Goal: Task Accomplishment & Management: Manage account settings

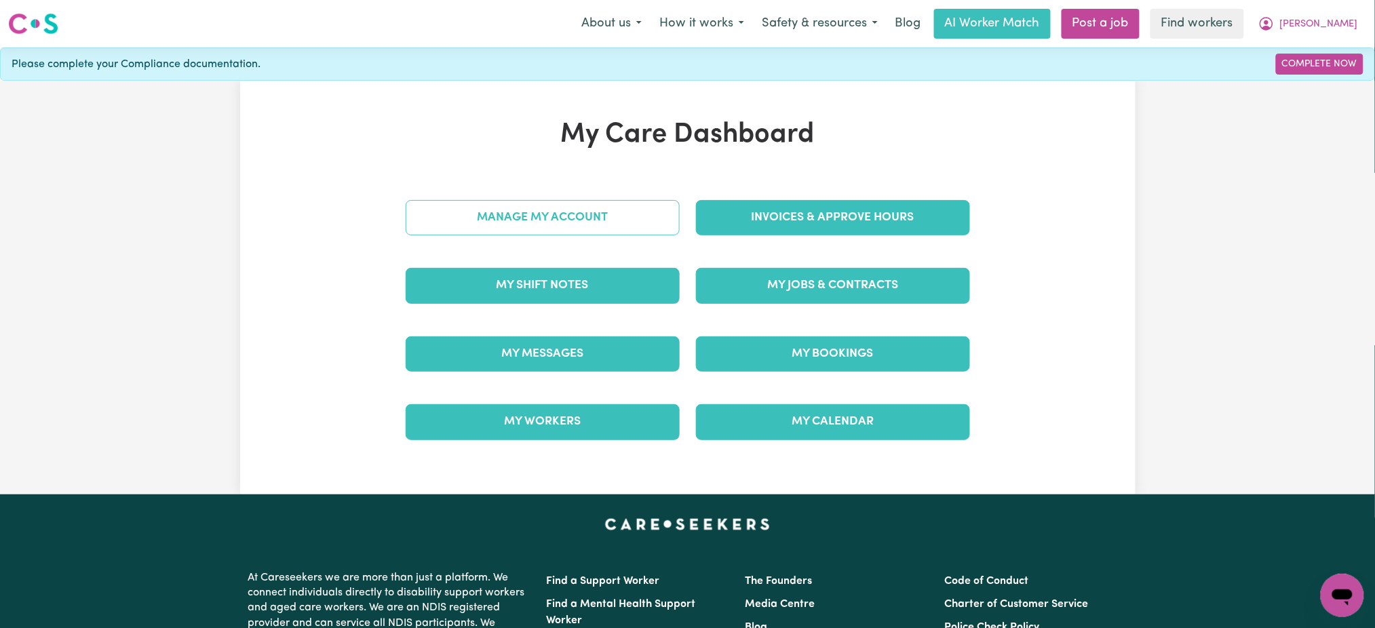
click at [625, 222] on link "Manage My Account" at bounding box center [543, 217] width 274 height 35
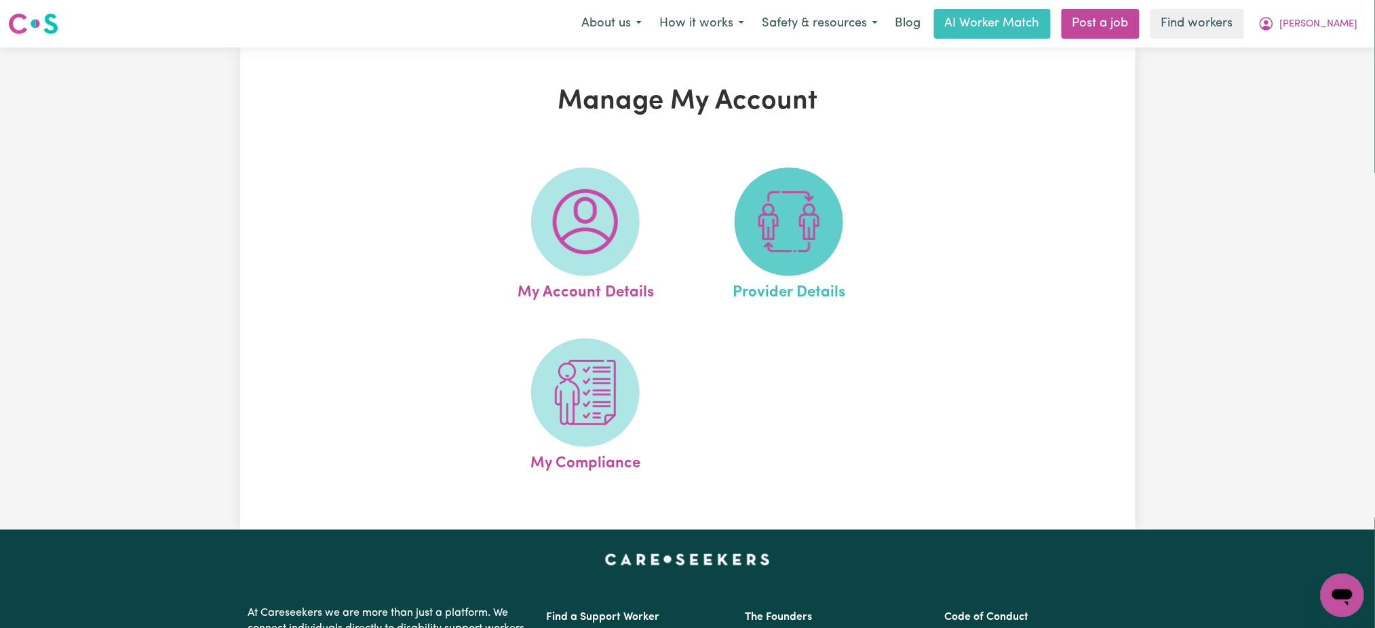
click at [797, 220] on img at bounding box center [788, 221] width 65 height 65
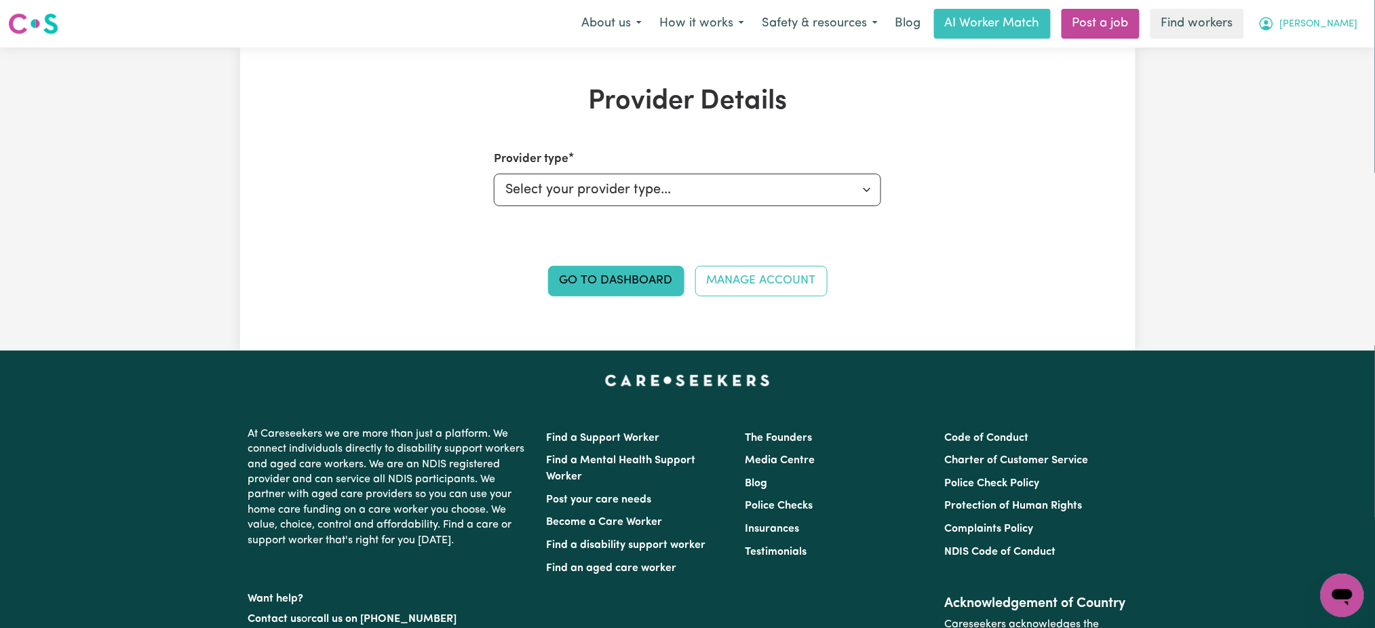
click at [1346, 33] on button "Robert" at bounding box center [1307, 23] width 117 height 28
click at [1341, 51] on link "My Dashboard" at bounding box center [1312, 53] width 107 height 26
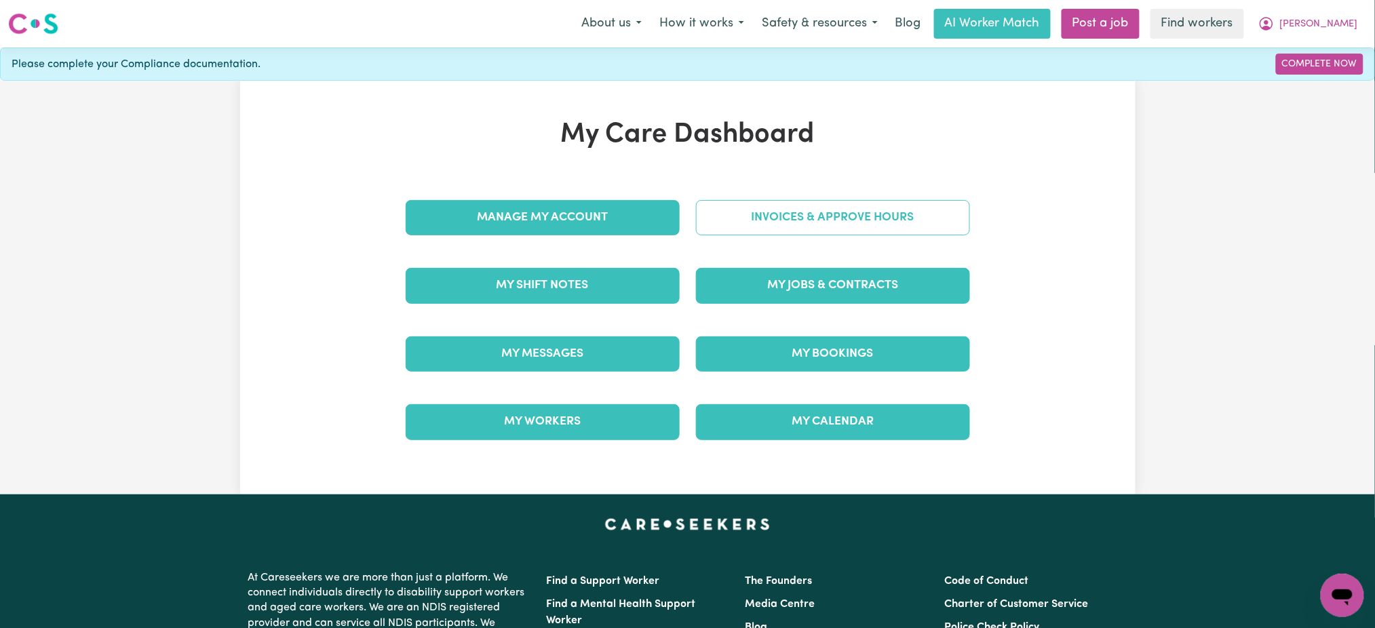
drag, startPoint x: 962, startPoint y: 195, endPoint x: 961, endPoint y: 203, distance: 8.3
click at [960, 195] on div "Invoices & Approve Hours" at bounding box center [833, 218] width 290 height 68
click at [952, 221] on link "Invoices & Approve Hours" at bounding box center [833, 217] width 274 height 35
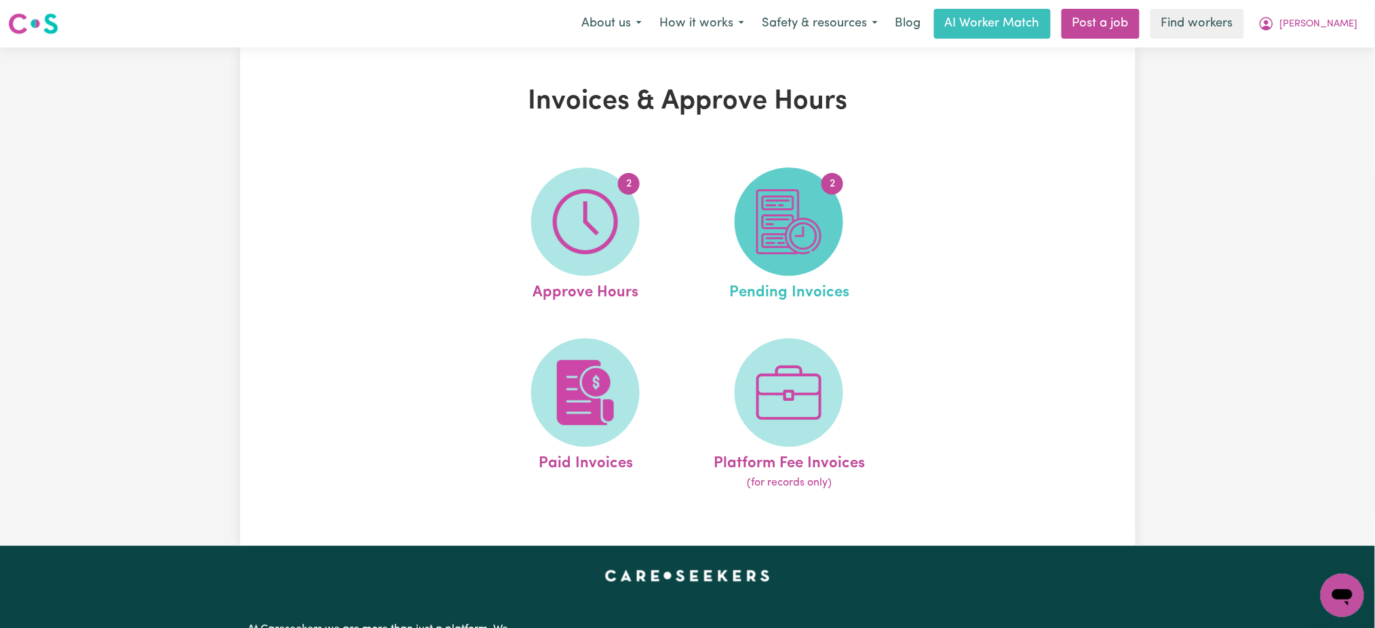
click at [817, 234] on img at bounding box center [788, 221] width 65 height 65
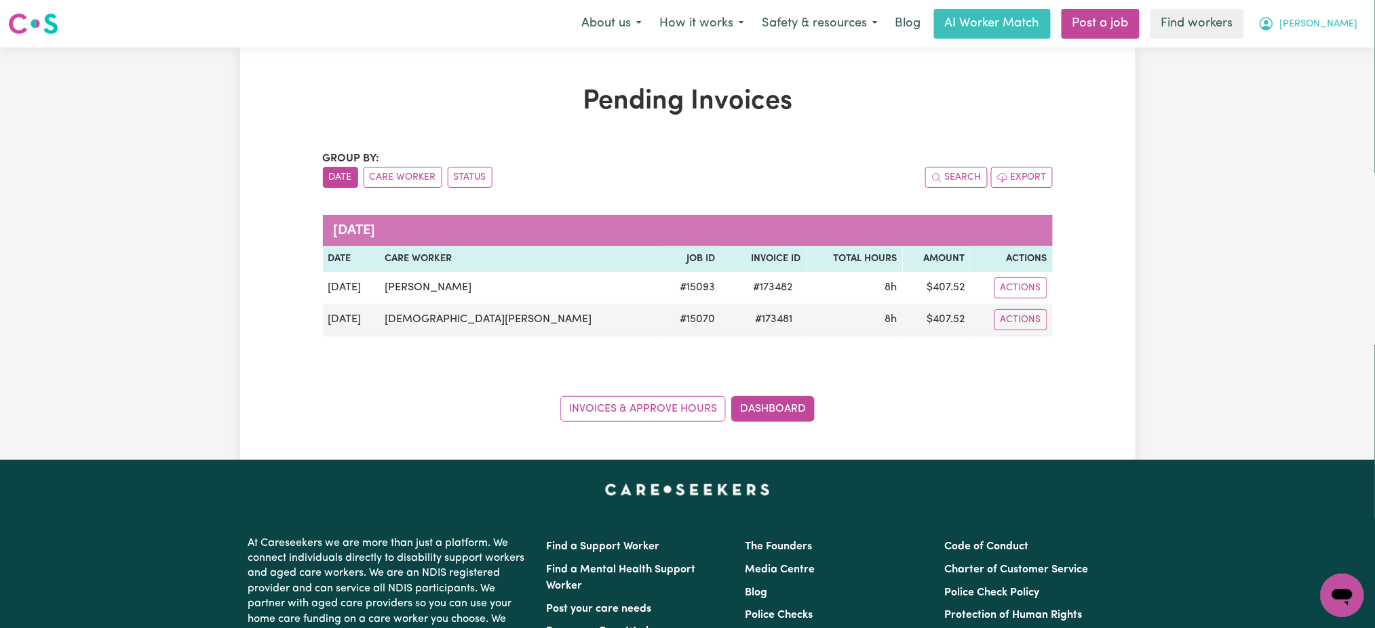
click at [1350, 28] on span "Robert" at bounding box center [1319, 24] width 78 height 15
click at [1342, 50] on link "My Dashboard" at bounding box center [1312, 53] width 107 height 26
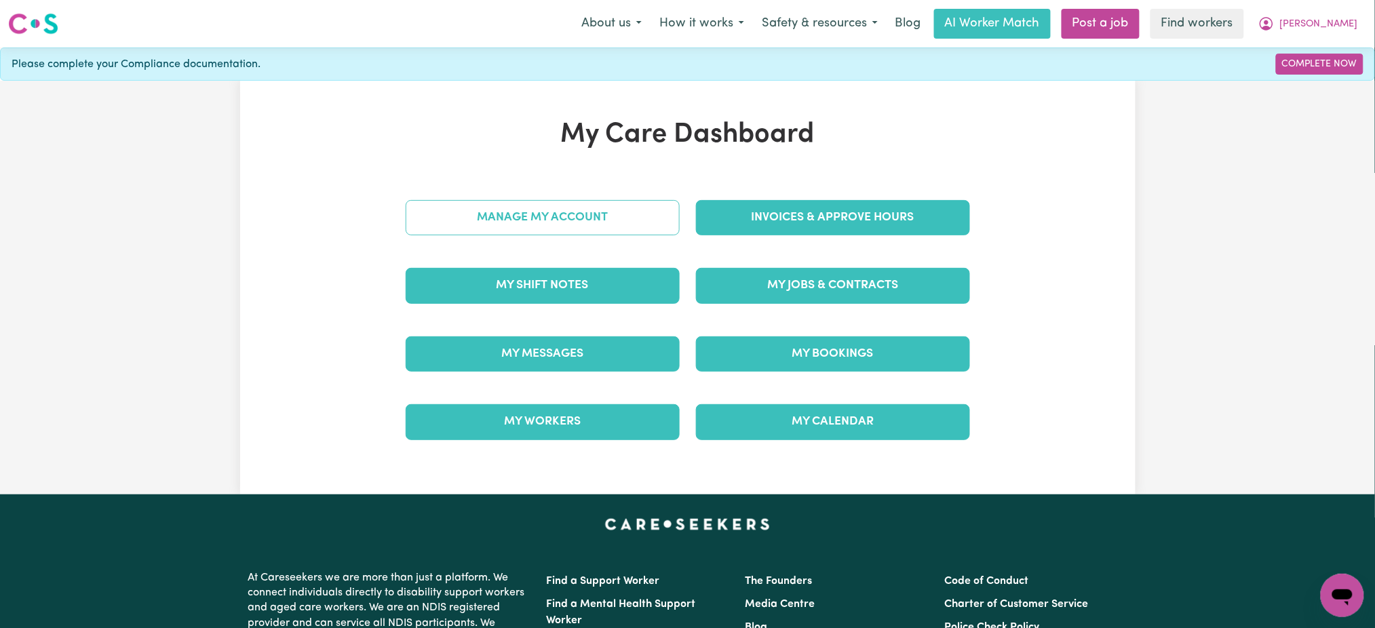
click at [627, 229] on link "Manage My Account" at bounding box center [543, 217] width 274 height 35
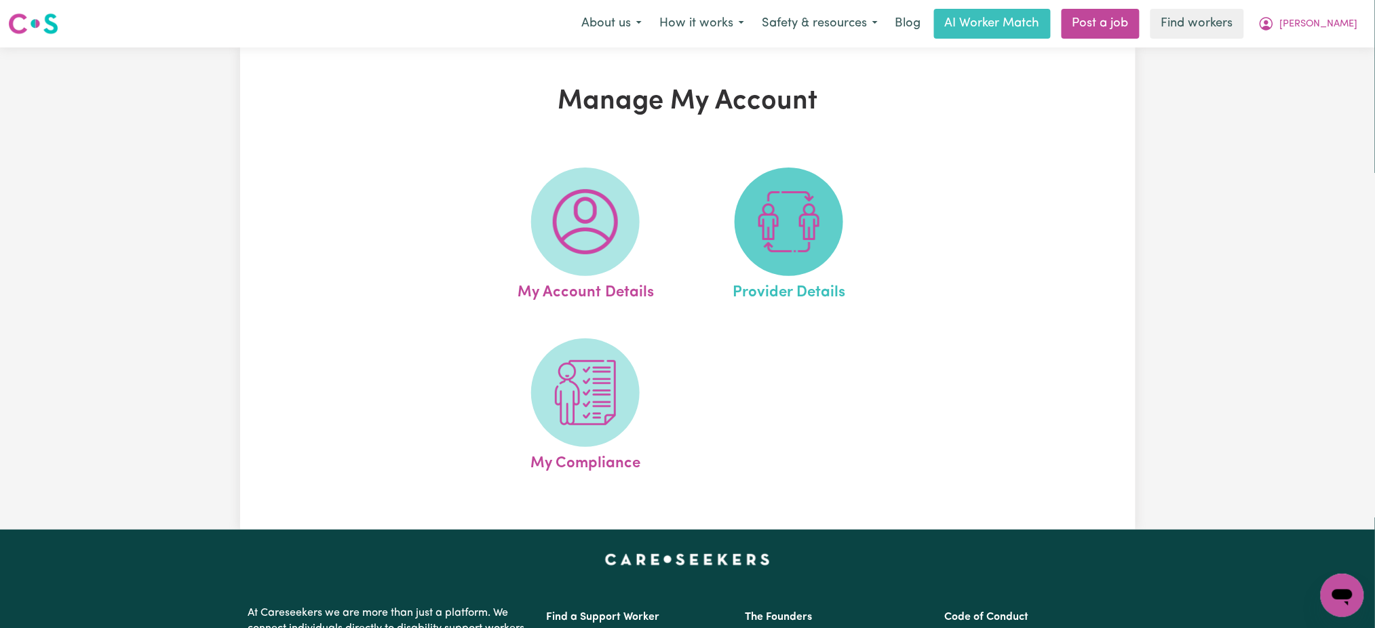
click at [775, 250] on img at bounding box center [788, 221] width 65 height 65
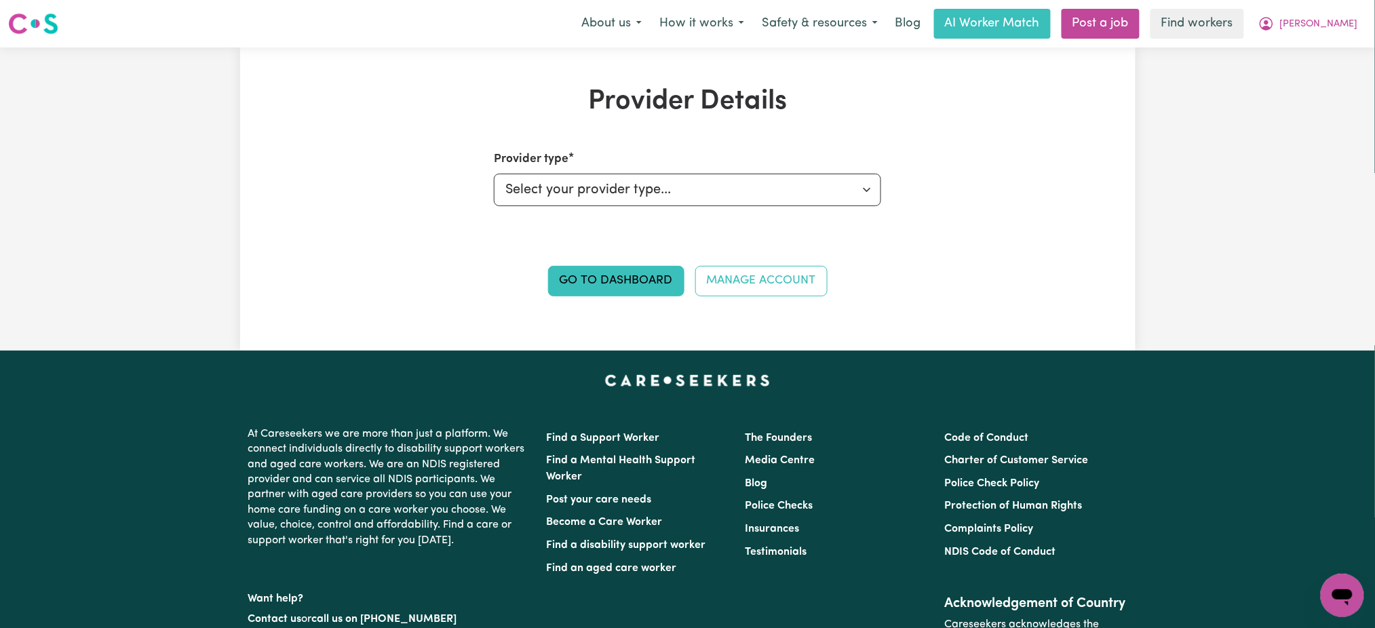
click at [1329, 42] on nav "Menu About us How it works Safety & resources Blog AI Worker Match Post a job F…" at bounding box center [687, 23] width 1375 height 47
click at [1331, 22] on span "Robert" at bounding box center [1319, 24] width 78 height 15
click at [1330, 46] on link "My Dashboard" at bounding box center [1312, 53] width 107 height 26
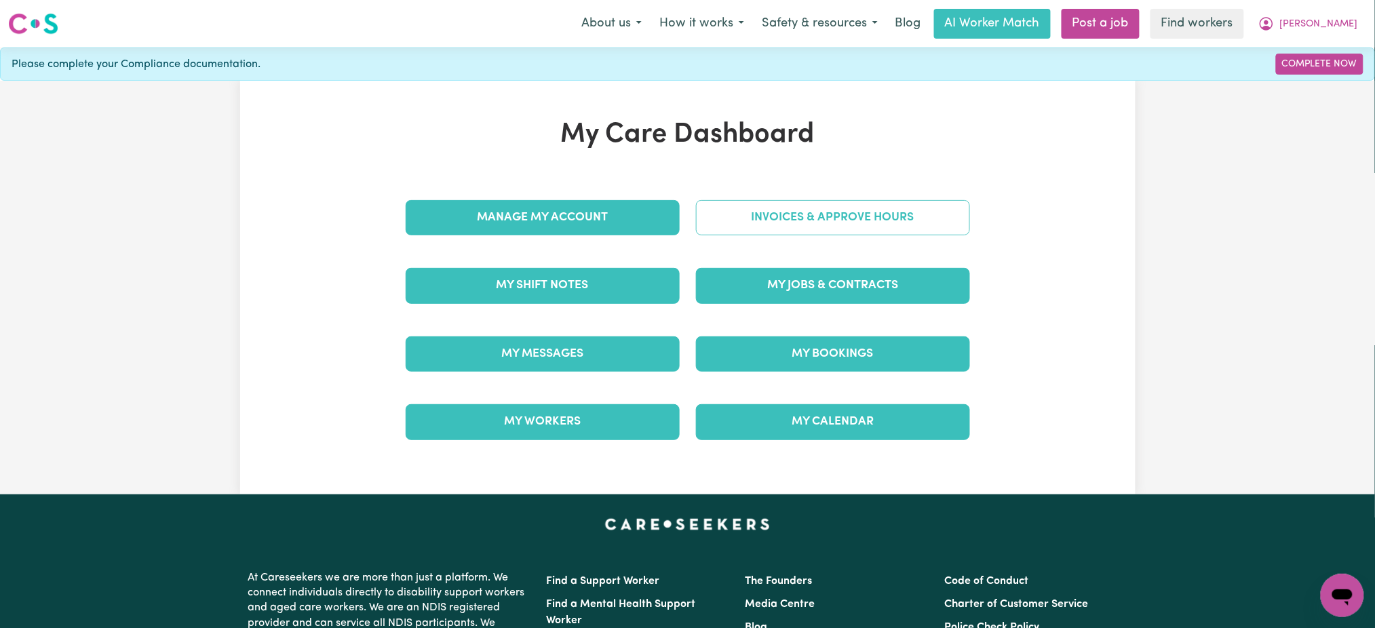
click at [833, 222] on link "Invoices & Approve Hours" at bounding box center [833, 217] width 274 height 35
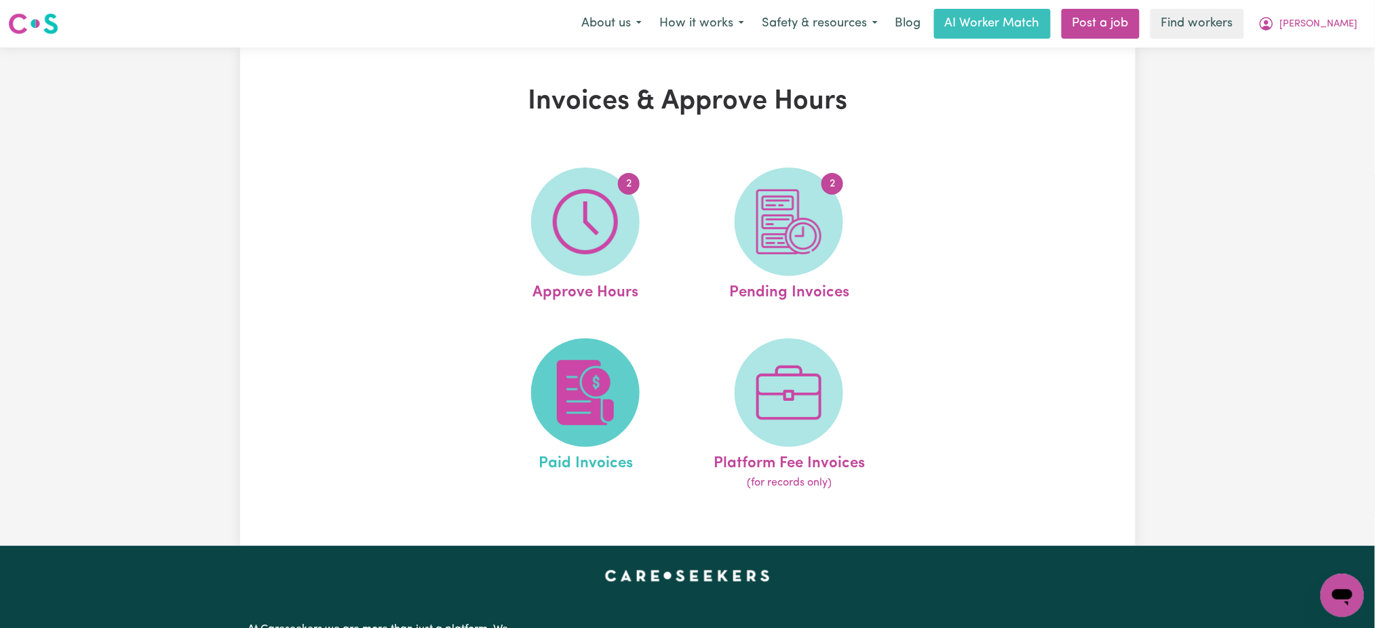
click at [608, 387] on img at bounding box center [585, 392] width 65 height 65
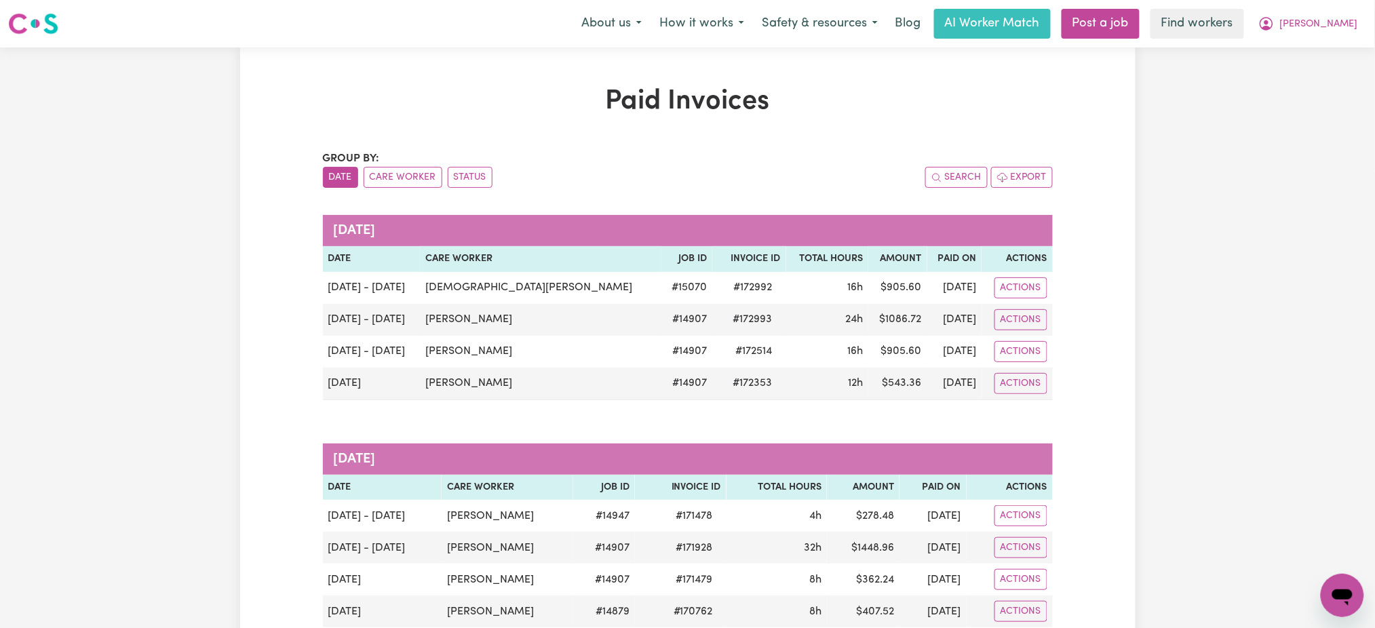
click at [1371, 28] on div "Menu About us How it works Safety & resources Blog AI Worker Match Post a job F…" at bounding box center [687, 23] width 1375 height 31
click at [1344, 28] on span "Robert" at bounding box center [1319, 24] width 78 height 15
click at [1341, 49] on link "My Dashboard" at bounding box center [1312, 53] width 107 height 26
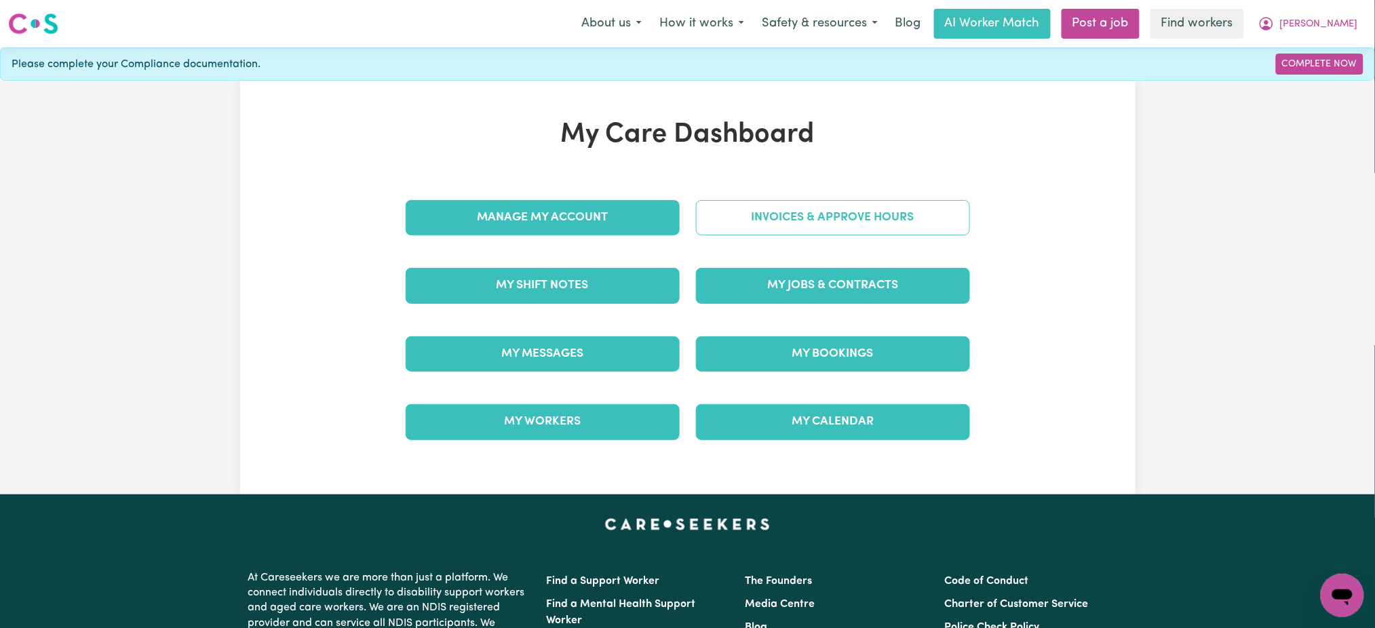
click at [897, 218] on link "Invoices & Approve Hours" at bounding box center [833, 217] width 274 height 35
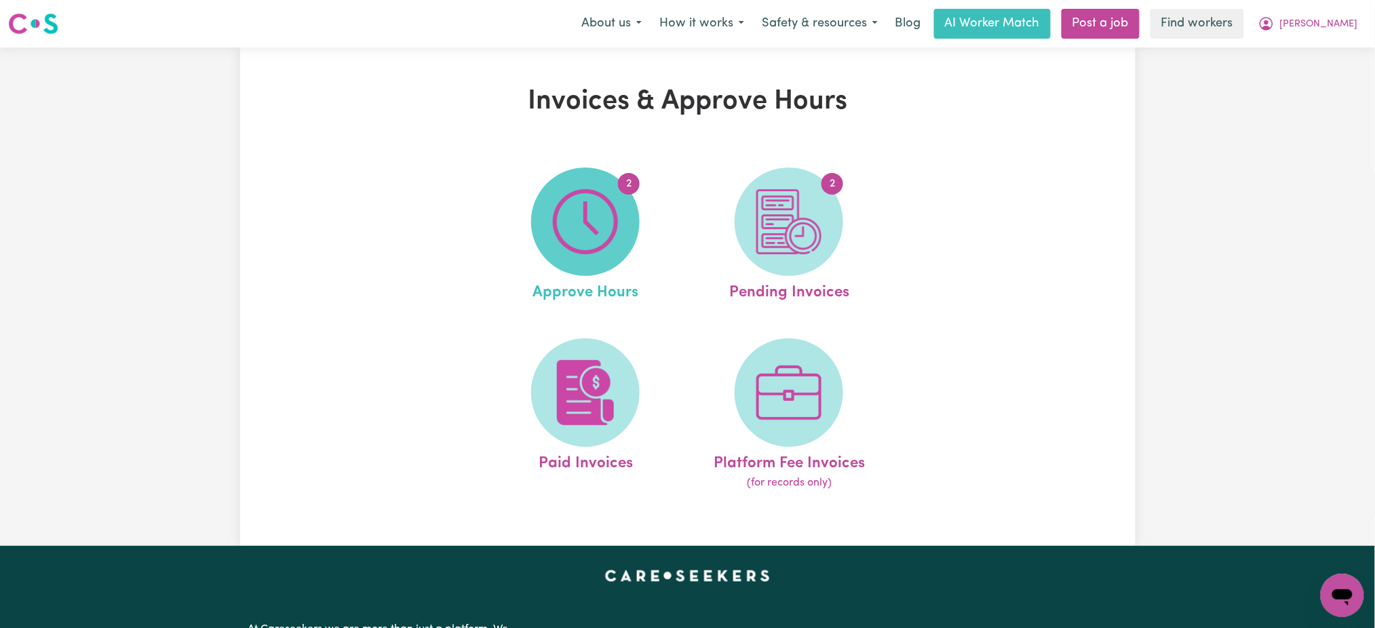
click at [627, 227] on span "2" at bounding box center [585, 222] width 109 height 109
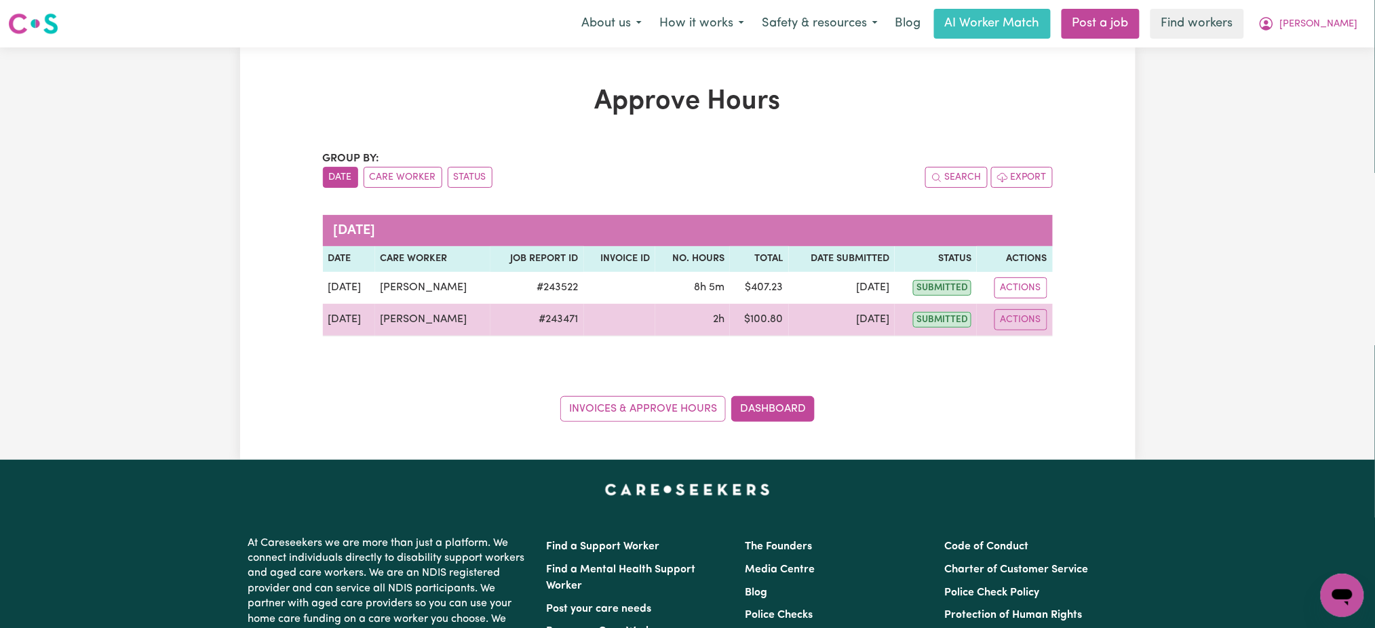
click at [1028, 332] on td "Actions" at bounding box center [1014, 320] width 75 height 33
click at [1028, 328] on button "Actions" at bounding box center [1020, 319] width 53 height 21
click at [1058, 351] on link "View Job Report" at bounding box center [1052, 351] width 116 height 27
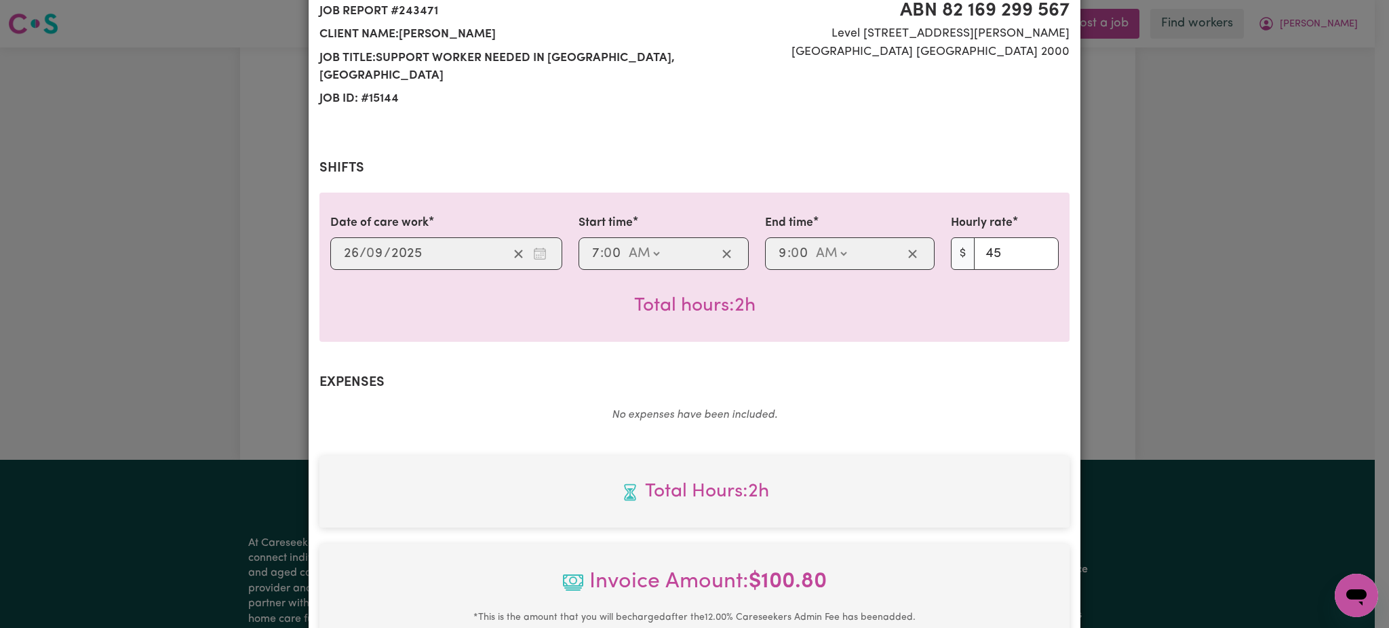
scroll to position [418, 0]
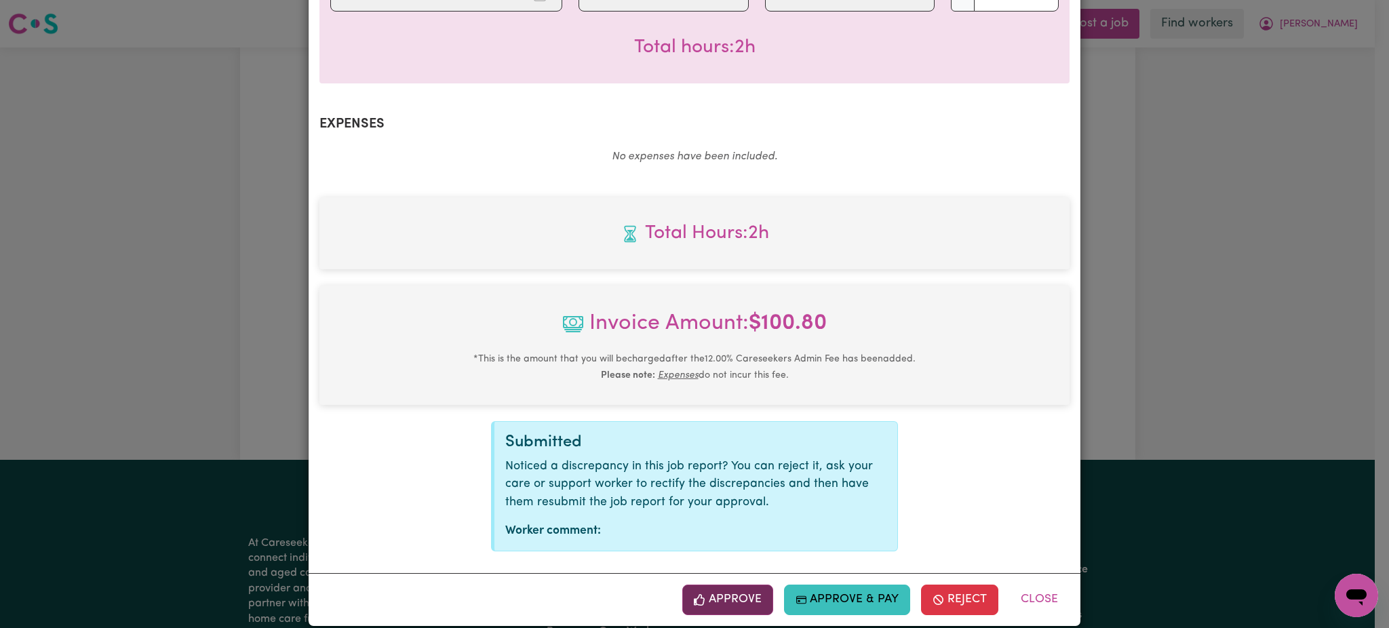
click at [756, 585] on button "Approve" at bounding box center [727, 600] width 91 height 30
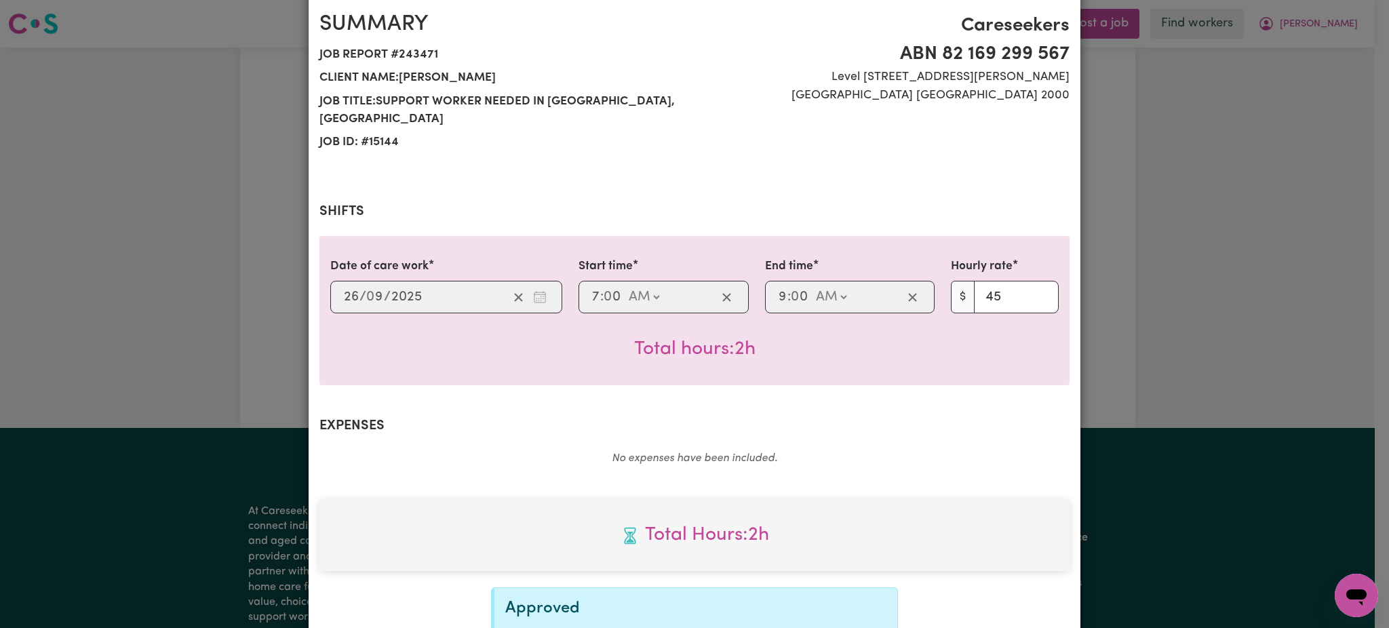
scroll to position [199, 0]
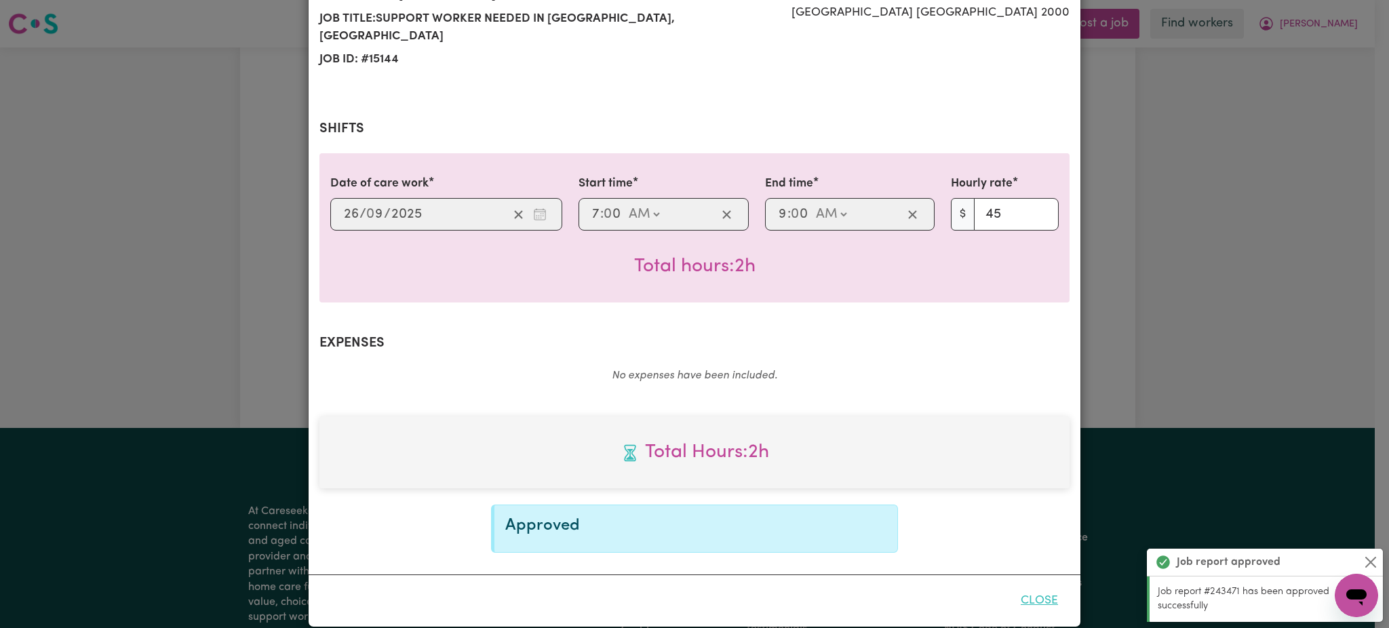
click at [1040, 586] on button "Close" at bounding box center [1039, 601] width 60 height 30
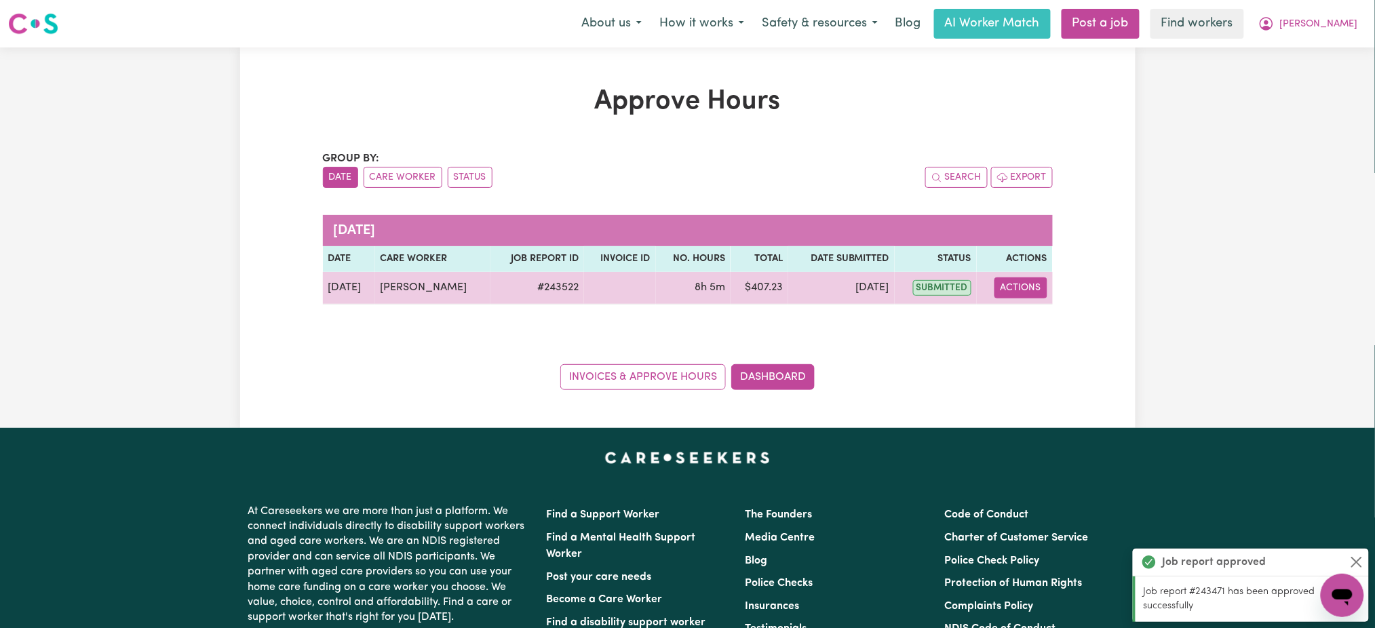
click at [1022, 289] on button "Actions" at bounding box center [1020, 287] width 53 height 21
click at [1060, 305] on div "View Job Report" at bounding box center [1054, 319] width 117 height 39
click at [1068, 322] on link "View Job Report" at bounding box center [1054, 319] width 116 height 27
select select "pm"
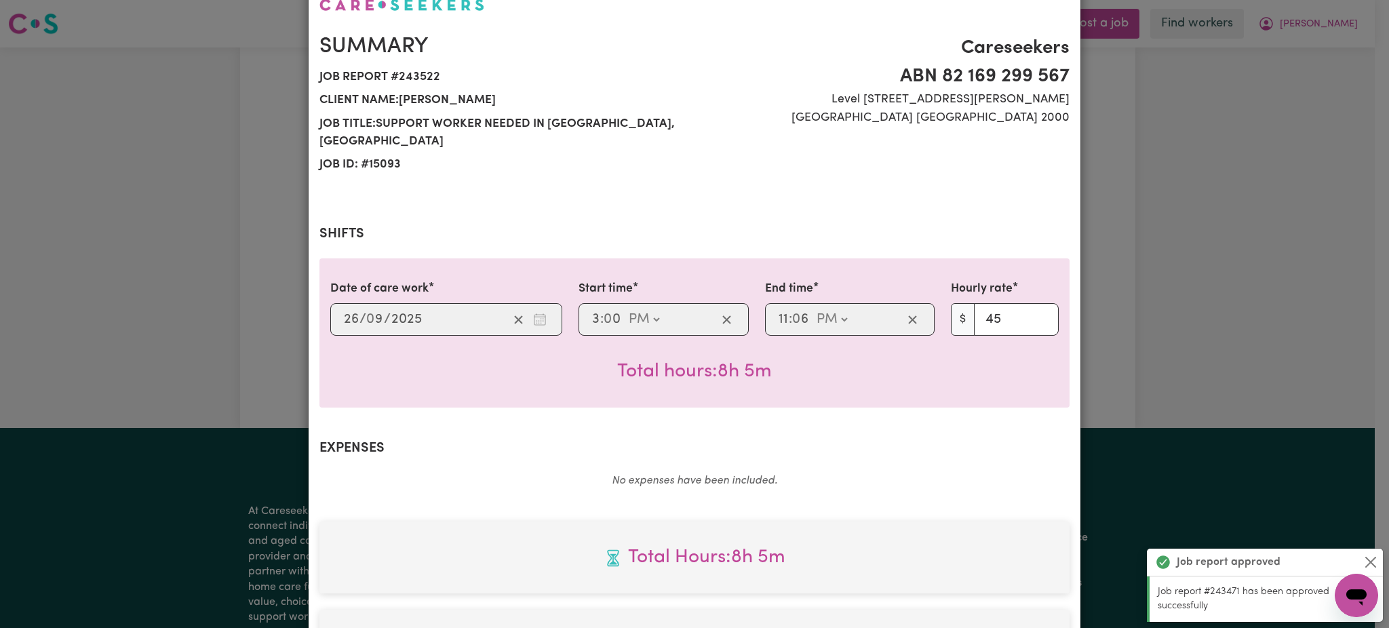
scroll to position [418, 0]
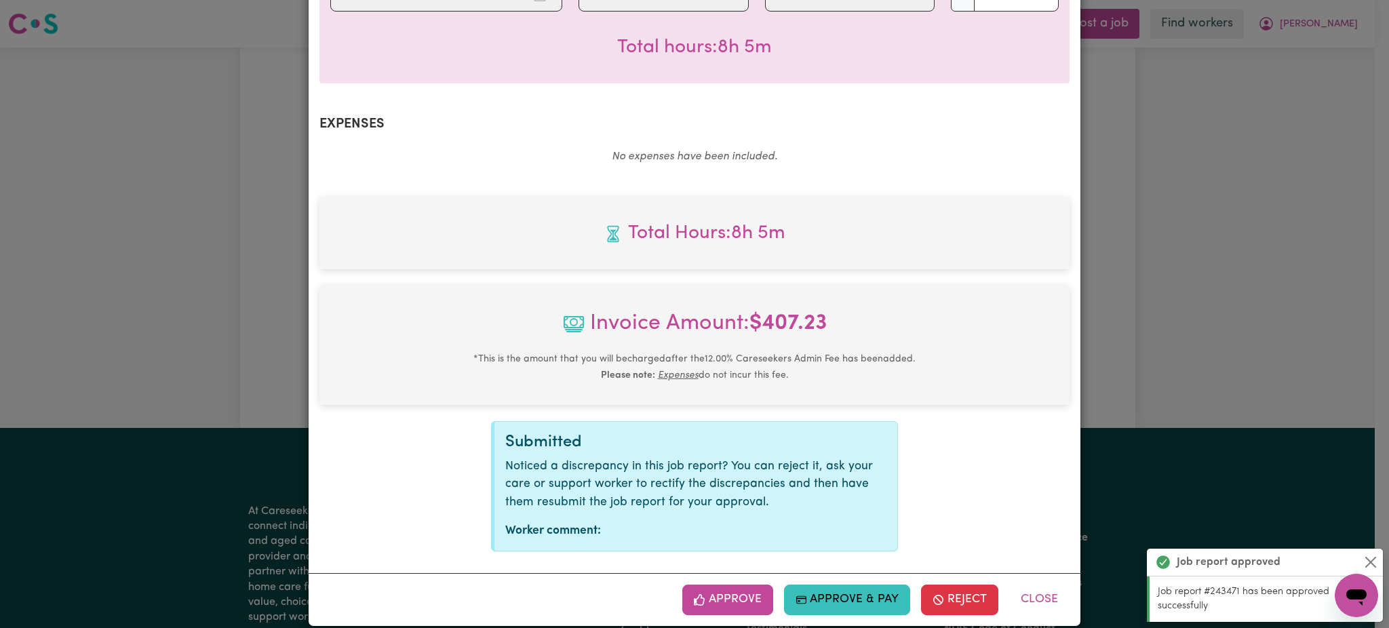
click at [739, 585] on button "Approve" at bounding box center [727, 600] width 91 height 30
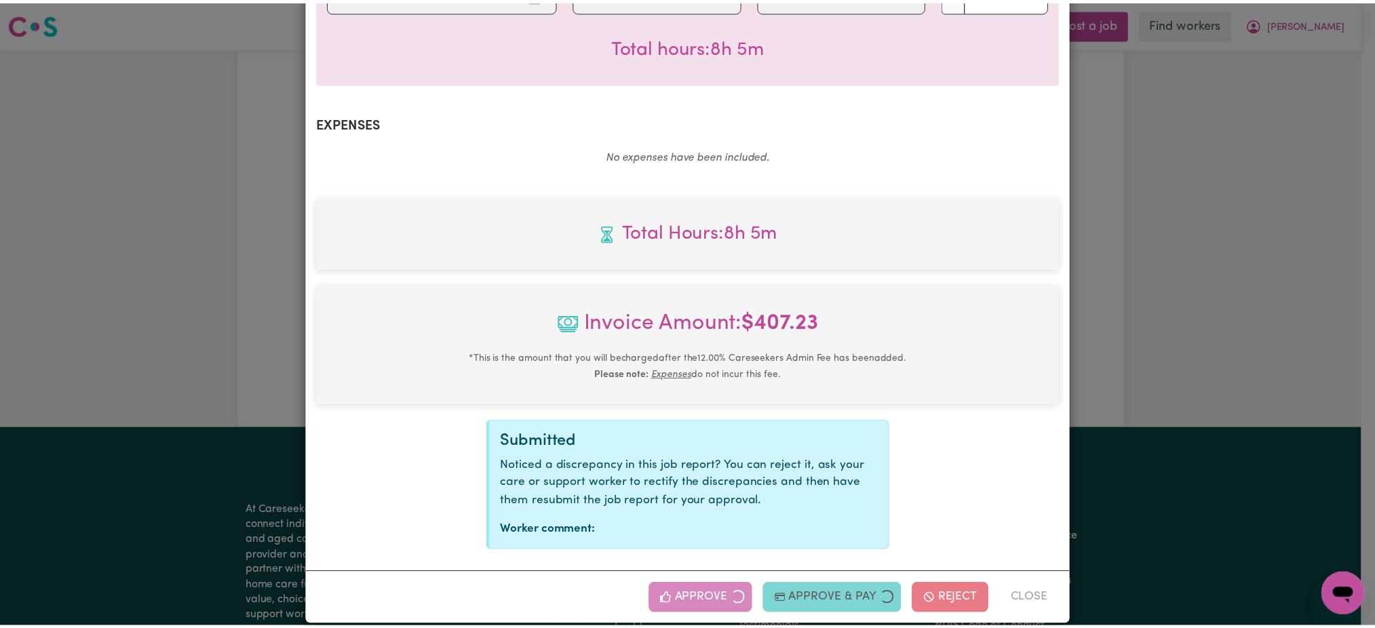
scroll to position [199, 0]
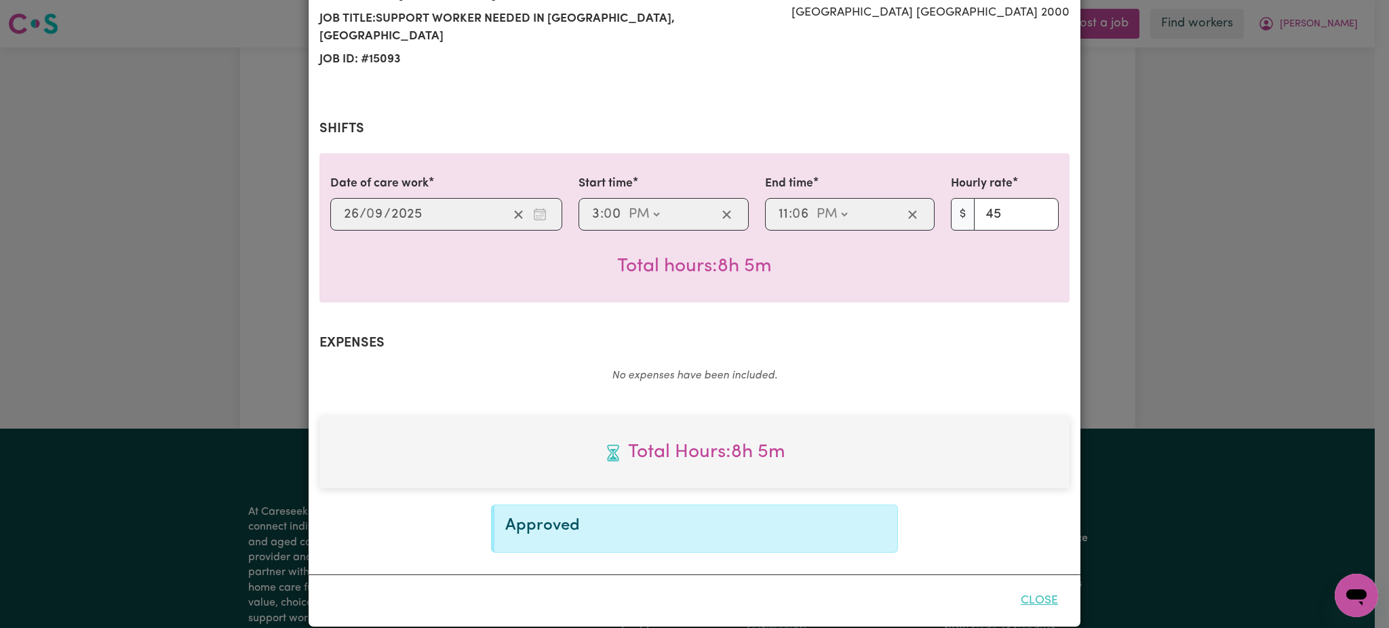
click at [1042, 586] on button "Close" at bounding box center [1039, 601] width 60 height 30
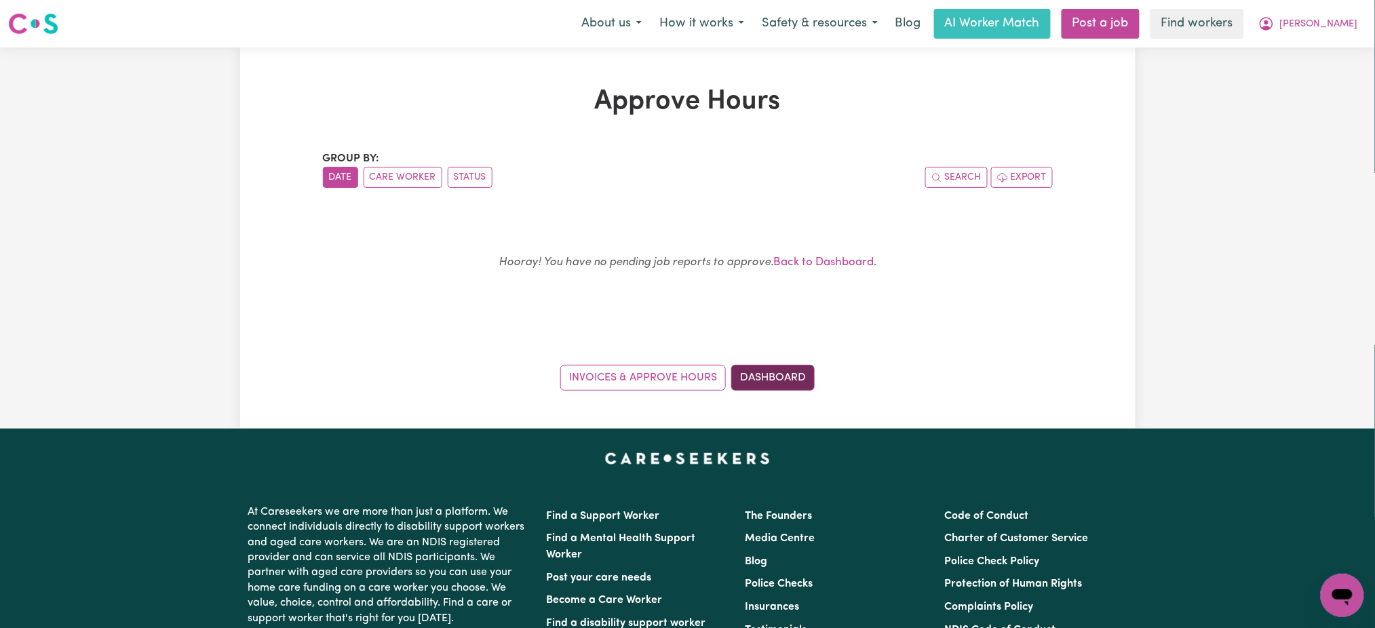
click at [792, 370] on link "Dashboard" at bounding box center [772, 378] width 83 height 26
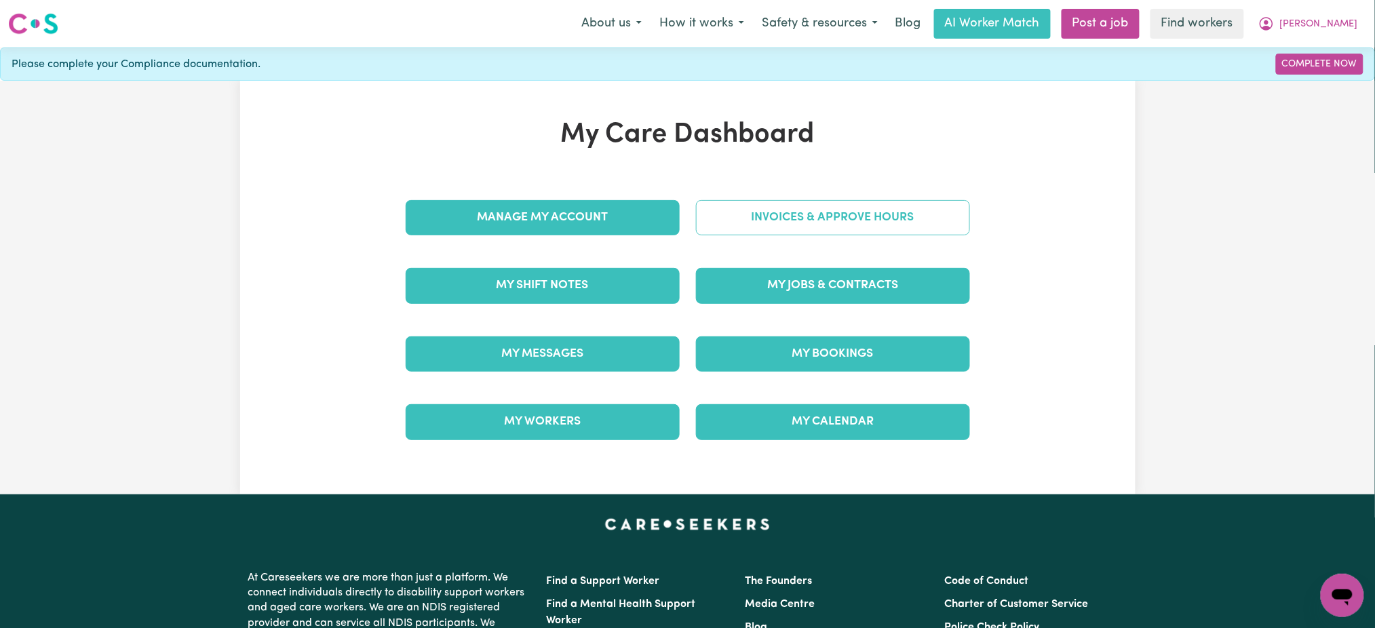
click at [912, 227] on link "Invoices & Approve Hours" at bounding box center [833, 217] width 274 height 35
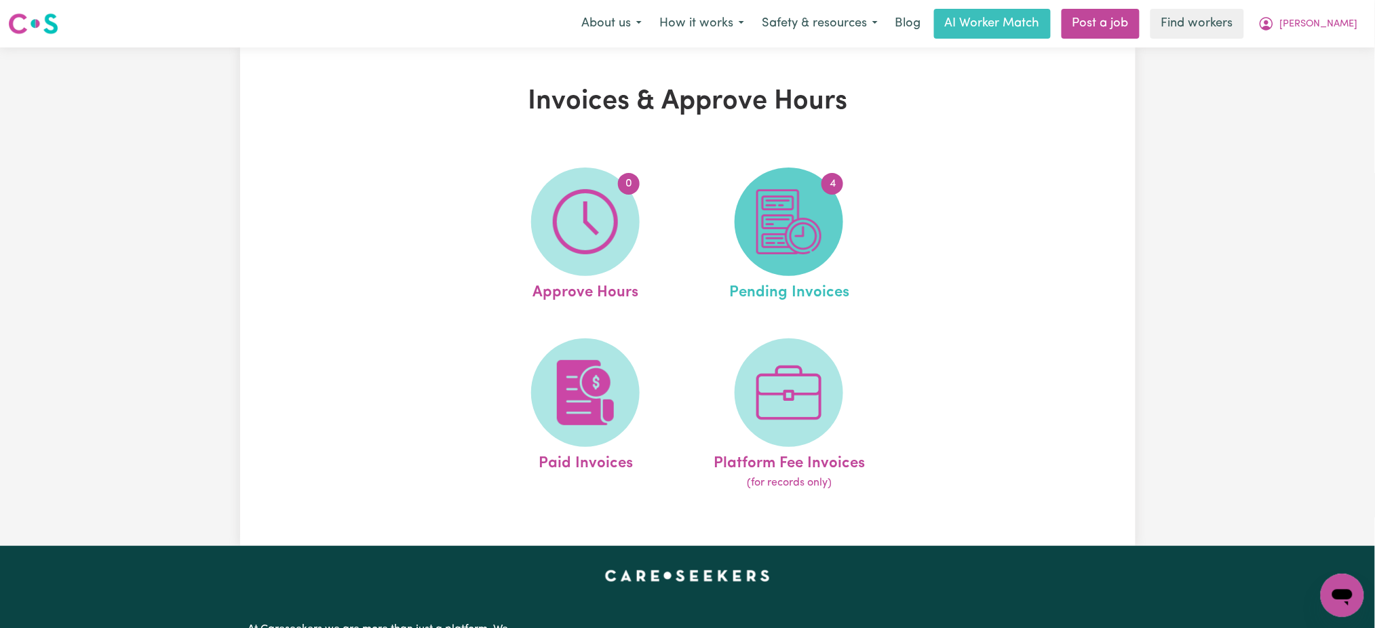
click at [838, 240] on span "4" at bounding box center [789, 222] width 109 height 109
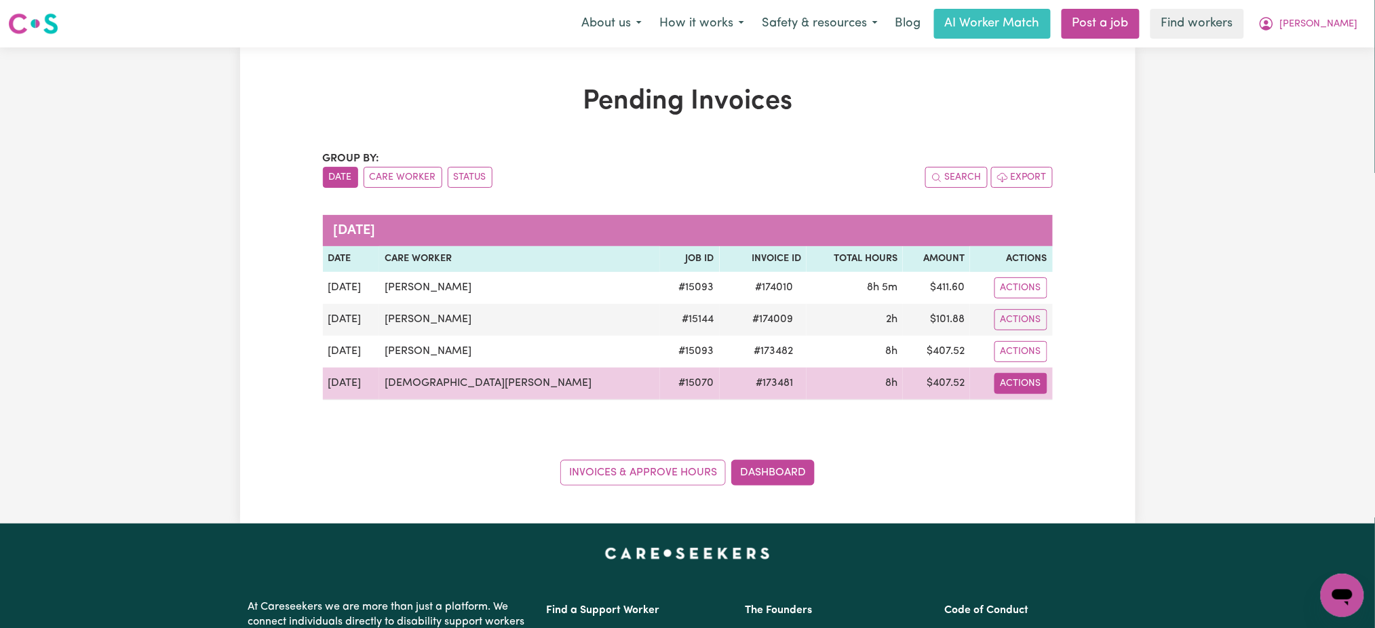
click at [1019, 378] on button "Actions" at bounding box center [1020, 383] width 53 height 21
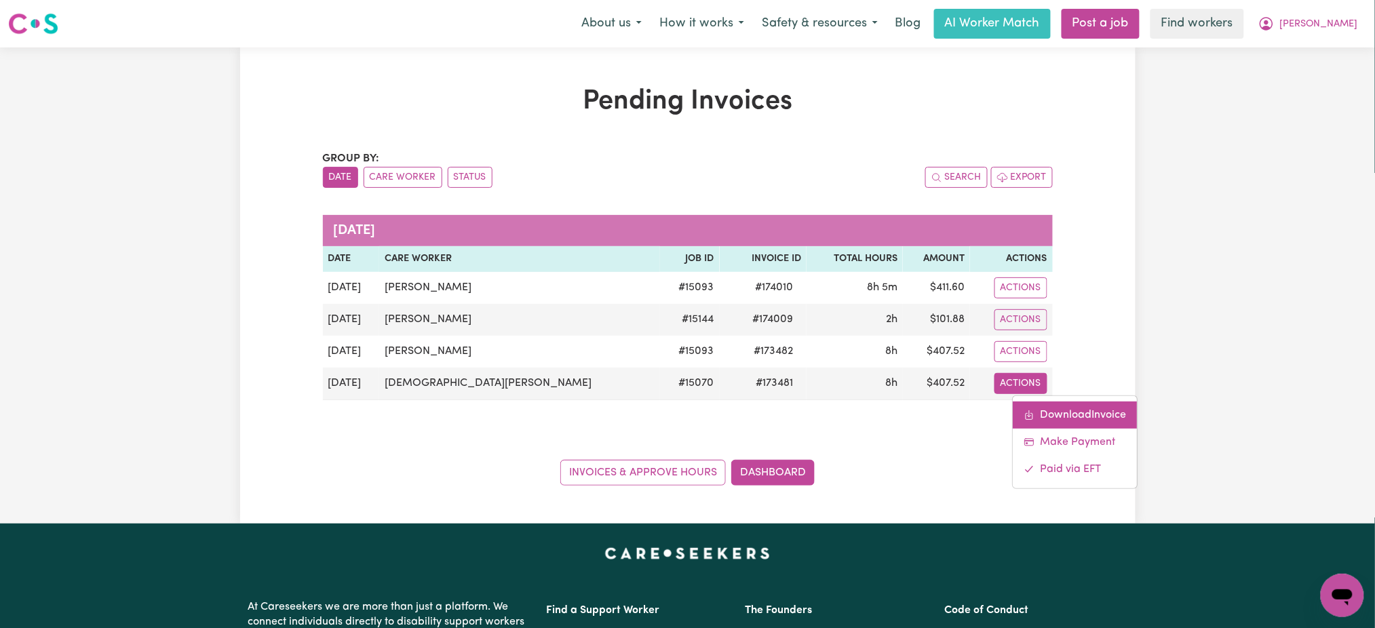
click at [1035, 412] on link "Download Invoice" at bounding box center [1075, 415] width 124 height 27
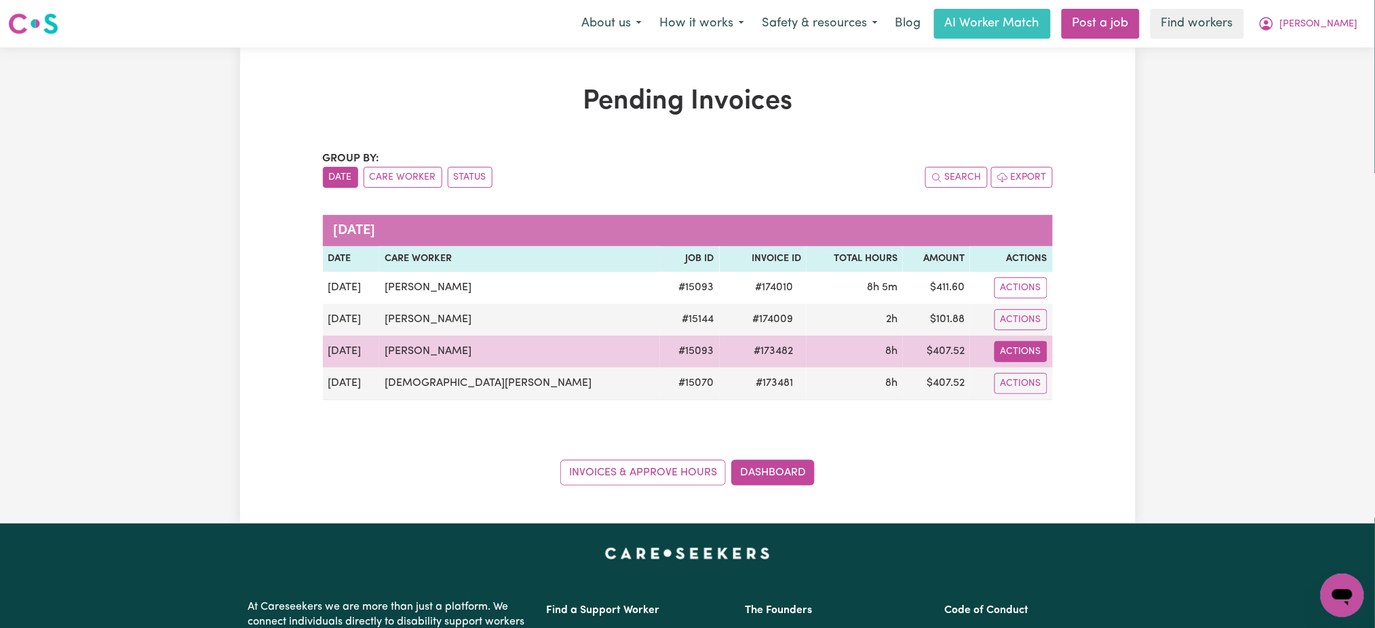
click at [1028, 345] on button "Actions" at bounding box center [1020, 351] width 53 height 21
click at [1043, 374] on link "Download Invoice" at bounding box center [1075, 383] width 124 height 27
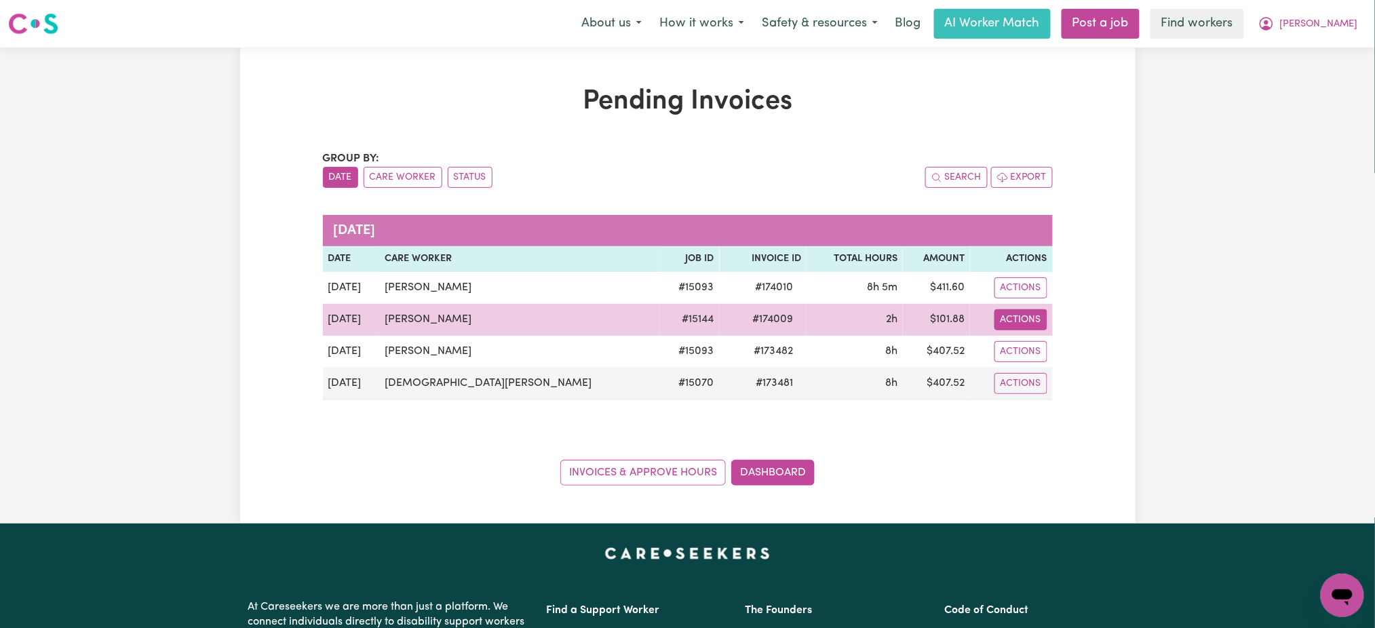
click at [1034, 318] on button "Actions" at bounding box center [1020, 319] width 53 height 21
click at [1045, 347] on link "Download Invoice" at bounding box center [1075, 351] width 124 height 27
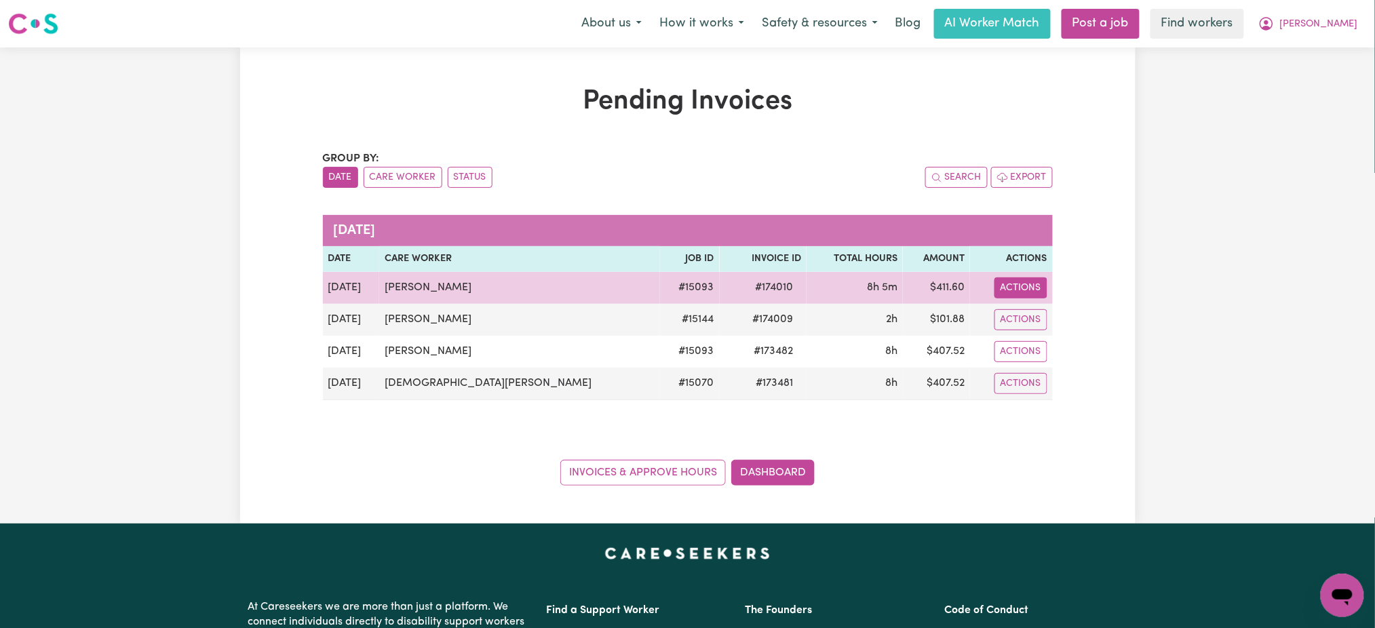
click at [1028, 277] on button "Actions" at bounding box center [1020, 287] width 53 height 21
click at [1038, 308] on link "Download Invoice" at bounding box center [1075, 319] width 124 height 27
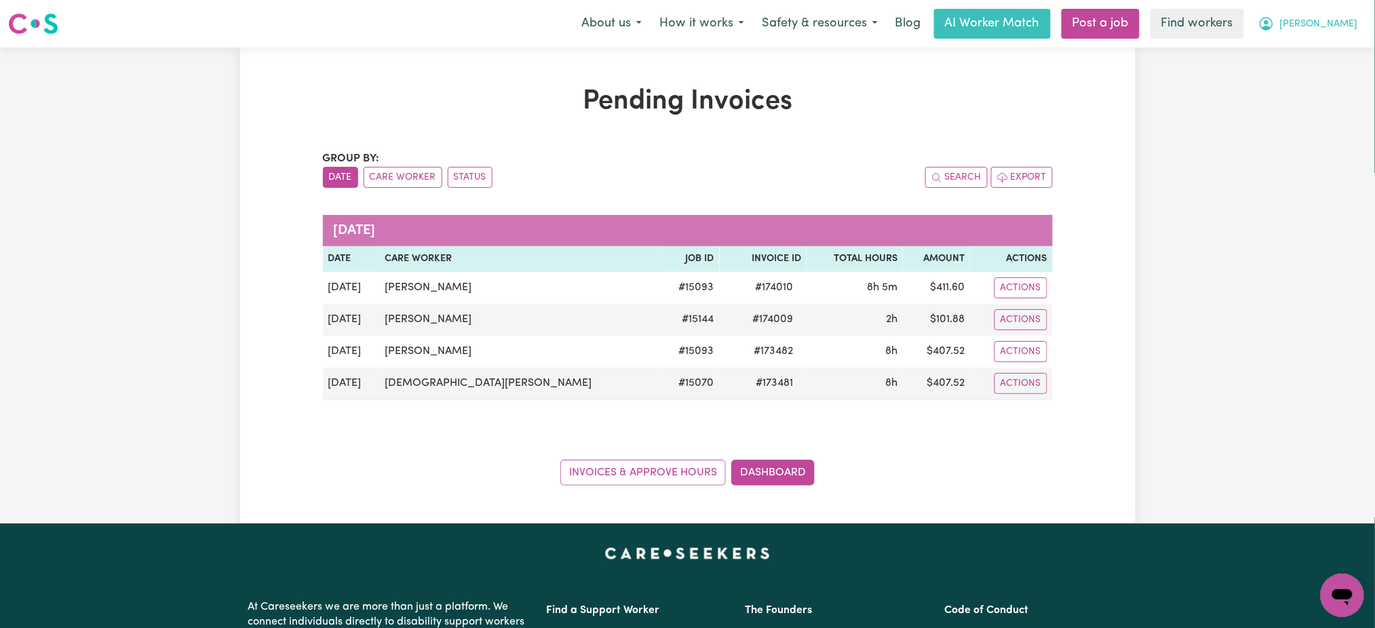
click at [1349, 10] on button "Robert" at bounding box center [1307, 23] width 117 height 28
click at [1326, 43] on link "My Dashboard" at bounding box center [1312, 53] width 107 height 26
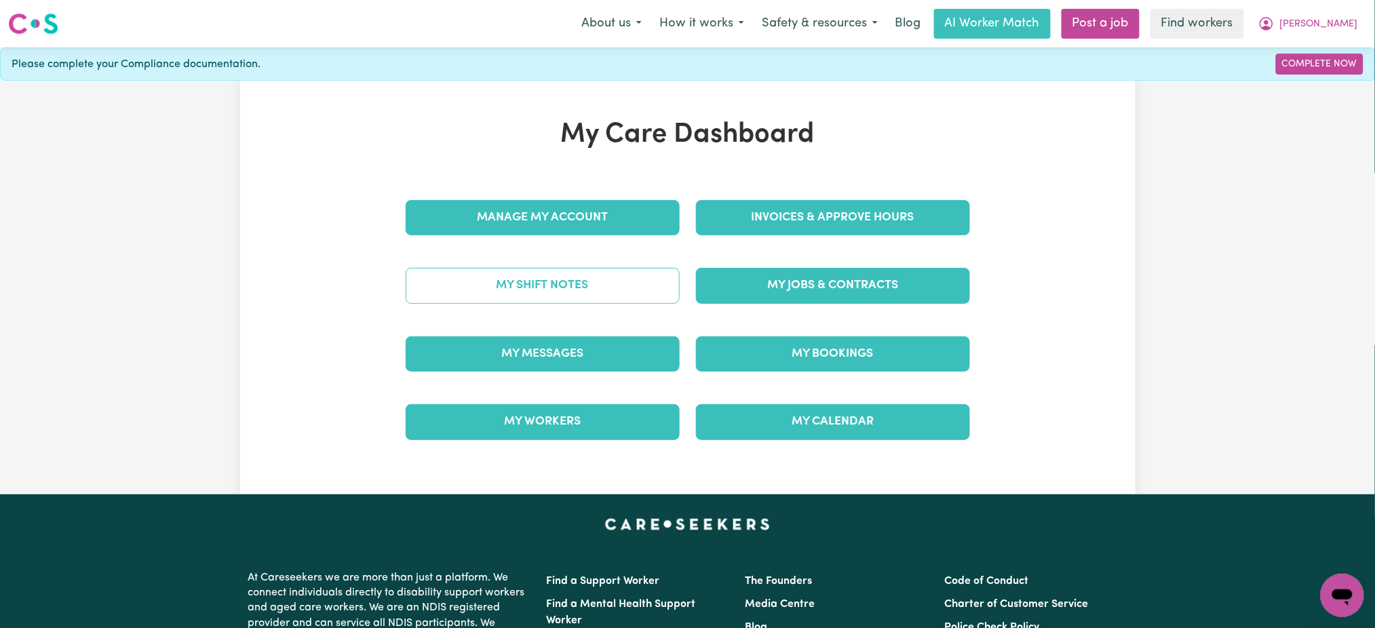
click at [572, 296] on link "My Shift Notes" at bounding box center [543, 285] width 274 height 35
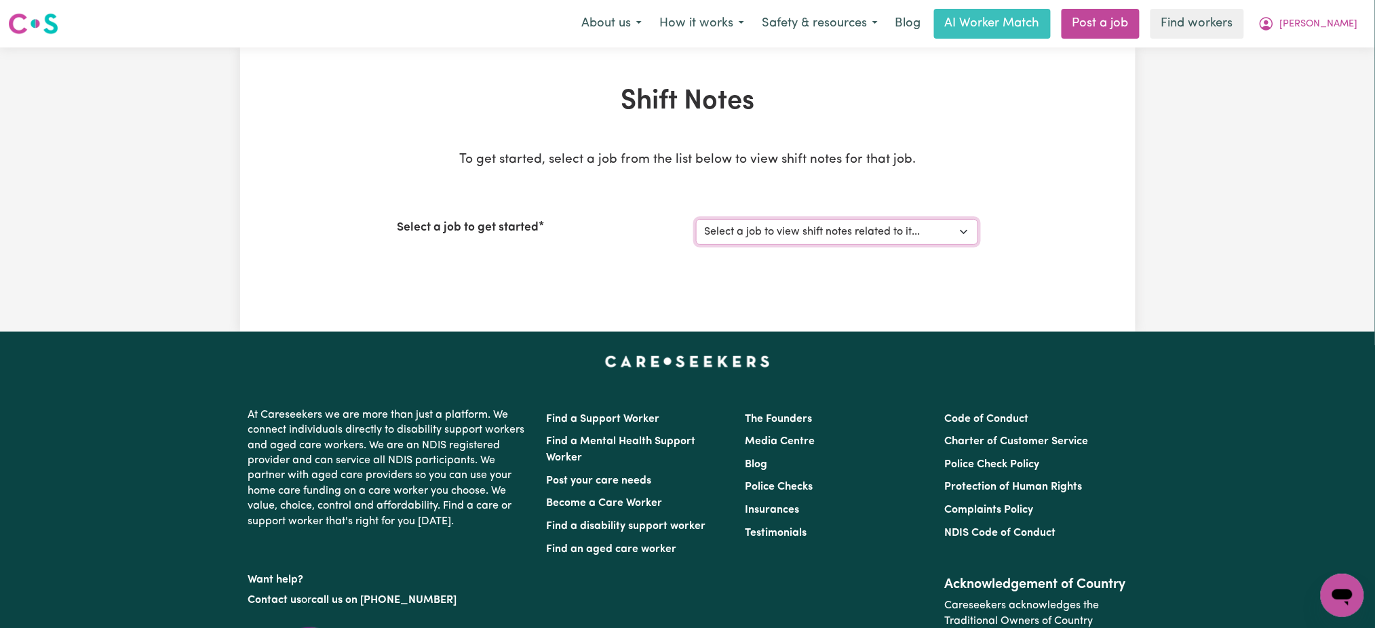
click at [809, 237] on select "Select a job to view shift notes related to it... Support Worker Needed In McGr…" at bounding box center [837, 232] width 282 height 26
select select "15144"
click at [696, 219] on select "Select a job to view shift notes related to it... Support Worker Needed In McGr…" at bounding box center [837, 232] width 282 height 26
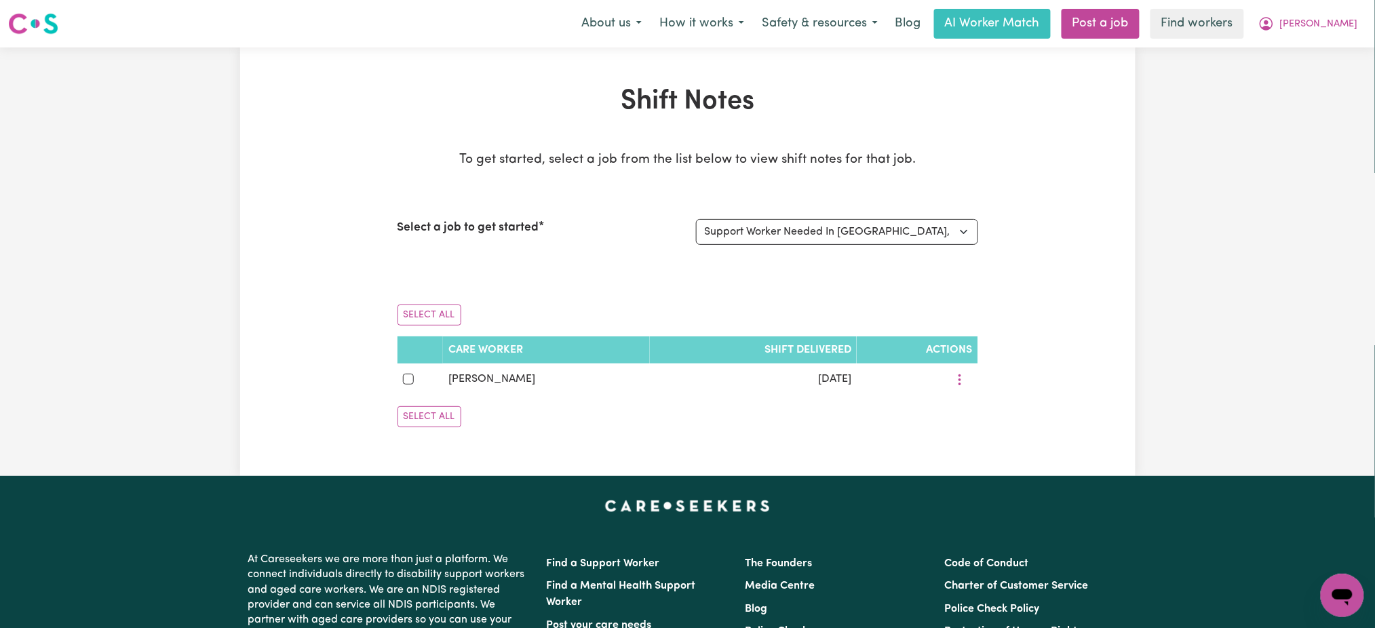
click at [1255, 336] on div "Shift Notes To get started, select a job from the list below to view shift note…" at bounding box center [687, 261] width 1375 height 429
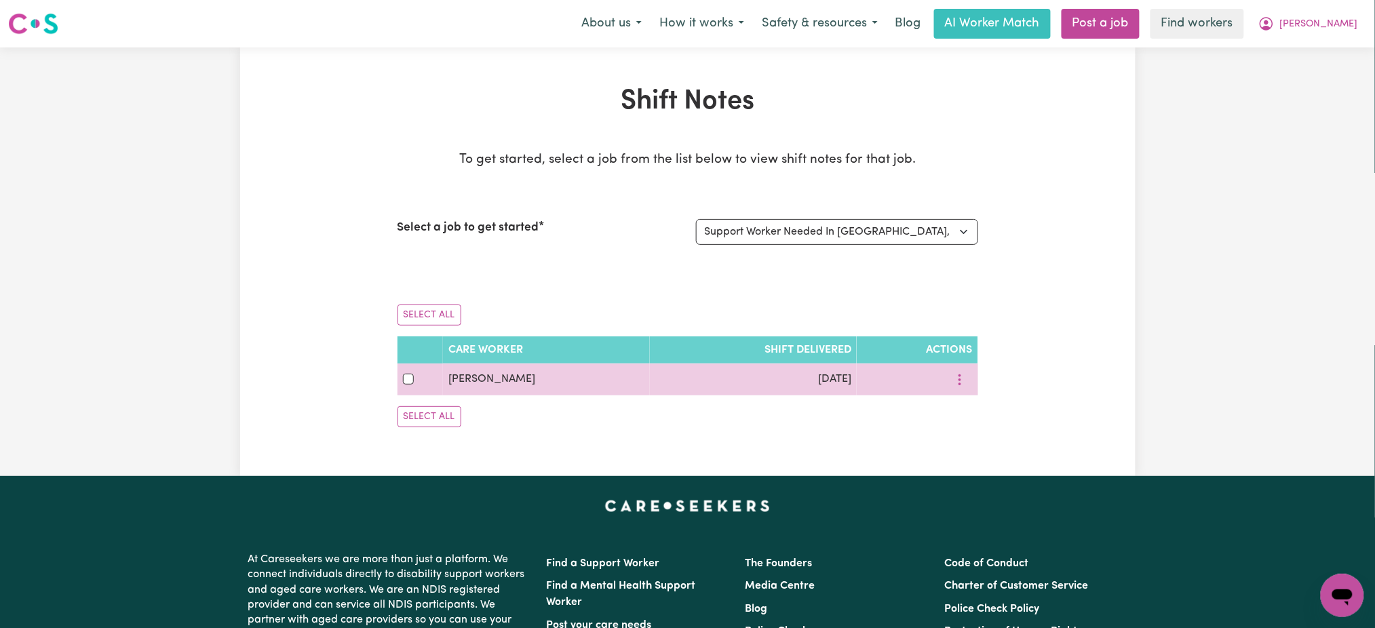
drag, startPoint x: 569, startPoint y: 369, endPoint x: 612, endPoint y: 379, distance: 43.9
click at [429, 381] on tr "Ezra Ekwesianya Sep 26, 2025" at bounding box center [687, 380] width 581 height 32
copy tr "Ezra Ekwesianya"
drag, startPoint x: 400, startPoint y: 378, endPoint x: 408, endPoint y: 378, distance: 7.5
click at [404, 378] on td at bounding box center [420, 380] width 46 height 32
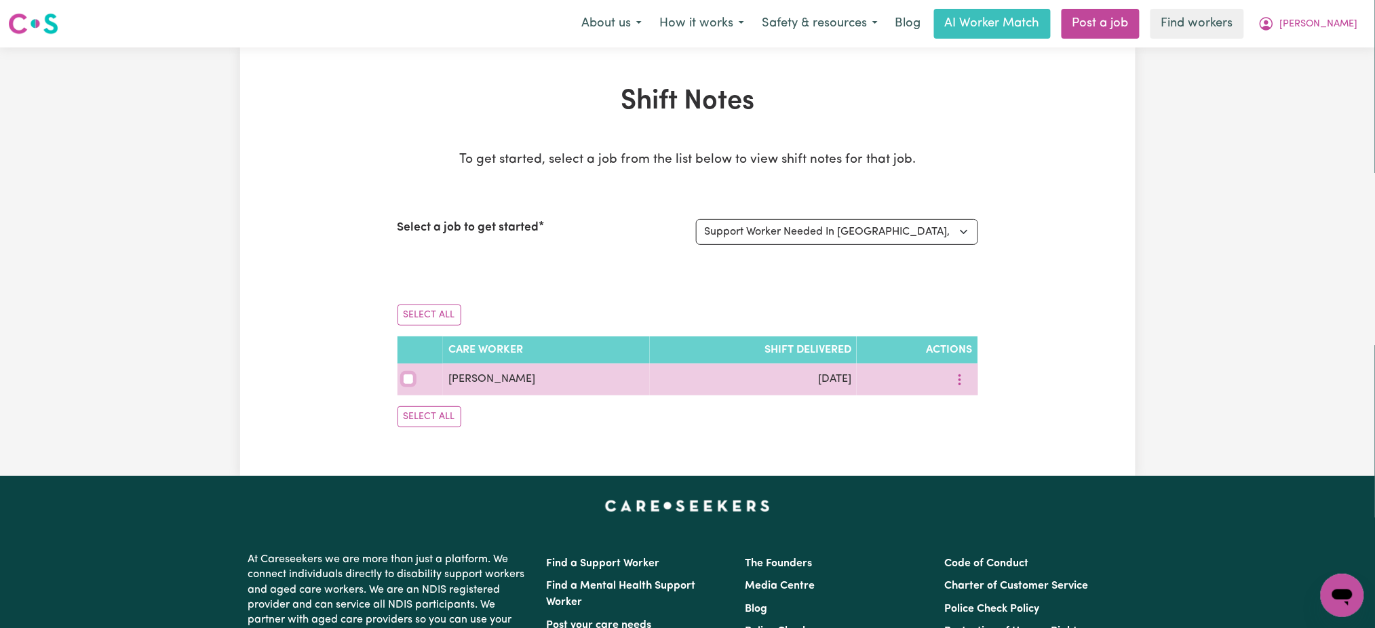
click at [407, 380] on input "checkbox" at bounding box center [408, 379] width 11 height 11
checkbox input "true"
click at [951, 381] on button "More options" at bounding box center [960, 379] width 26 height 21
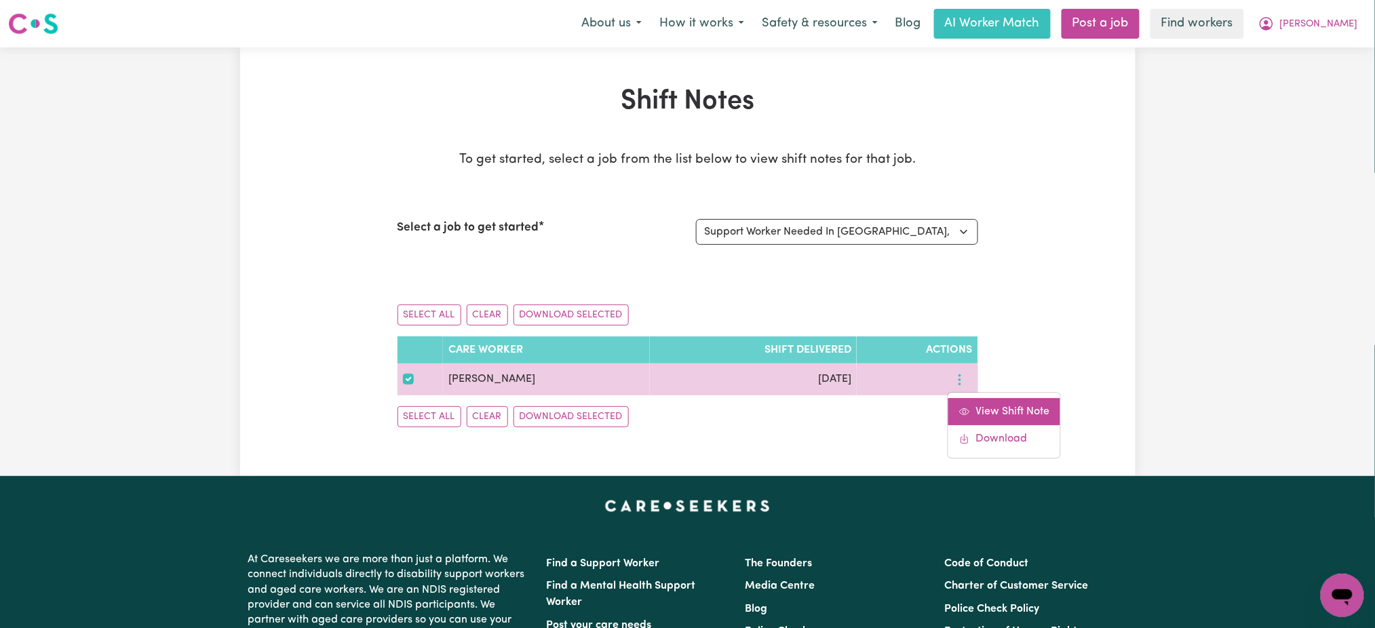
click at [988, 406] on span "View Shift Note" at bounding box center [1012, 411] width 74 height 11
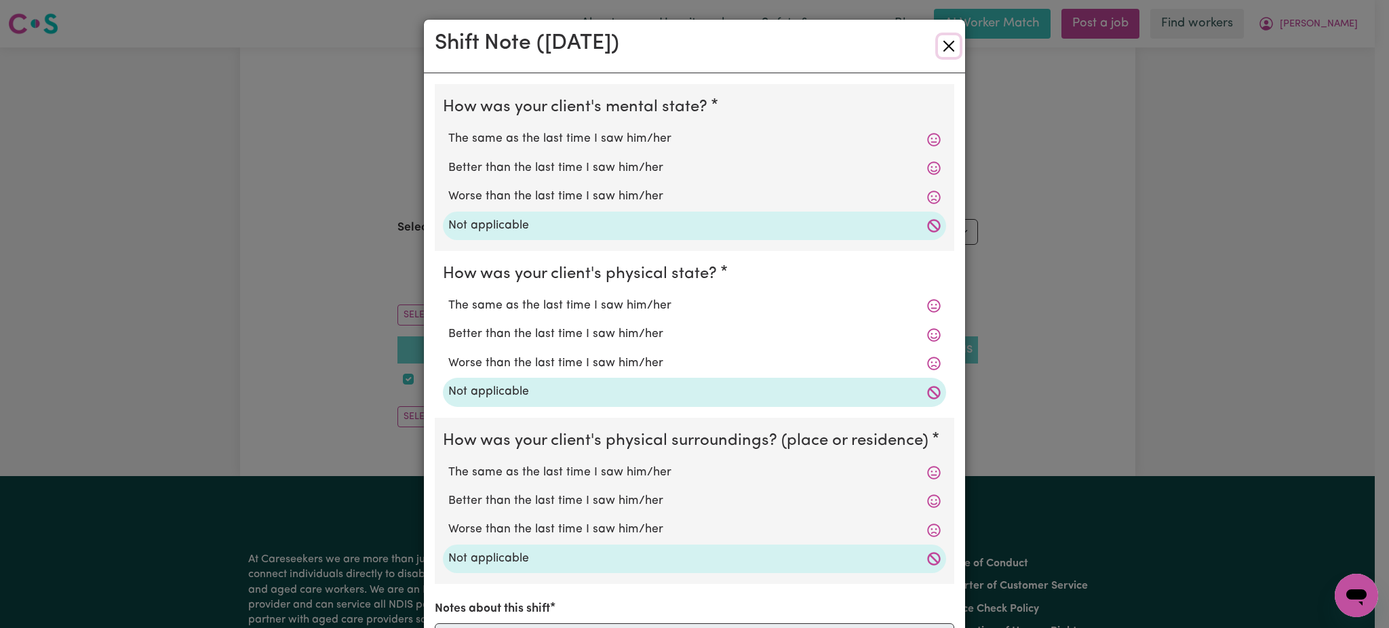
click at [940, 51] on button "Close" at bounding box center [949, 46] width 22 height 22
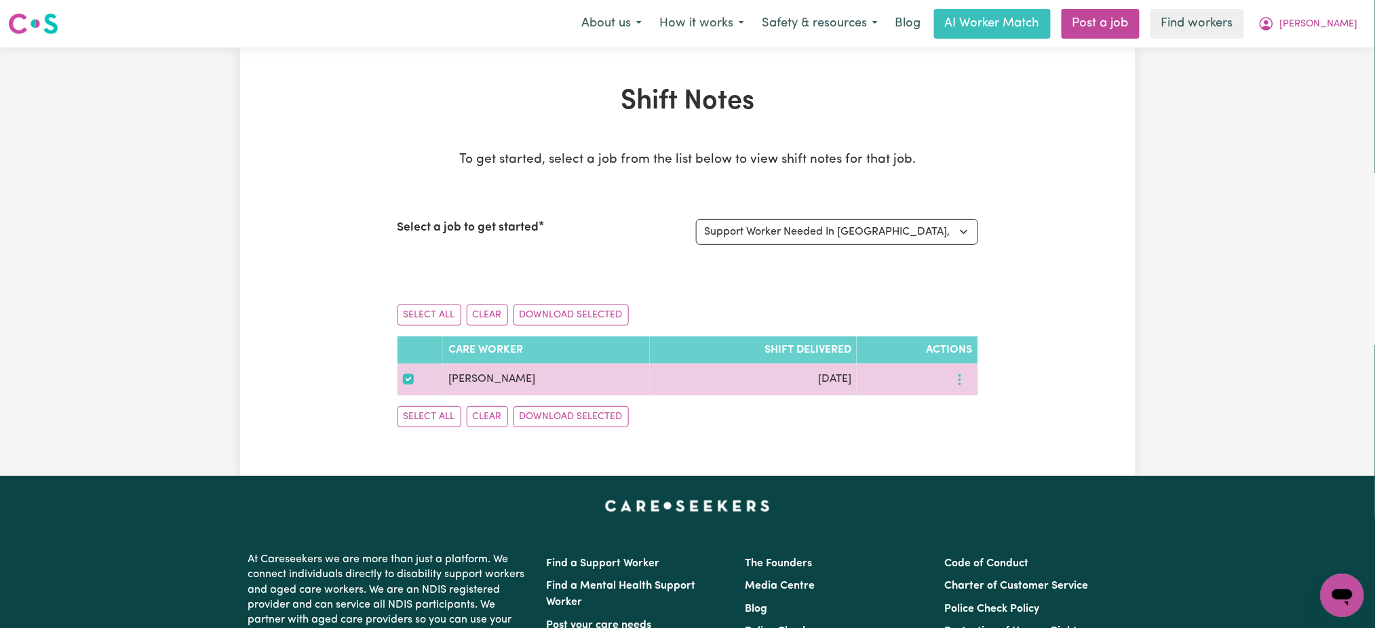
click at [964, 374] on icon "More options" at bounding box center [960, 380] width 14 height 14
click at [968, 437] on icon at bounding box center [964, 438] width 11 height 11
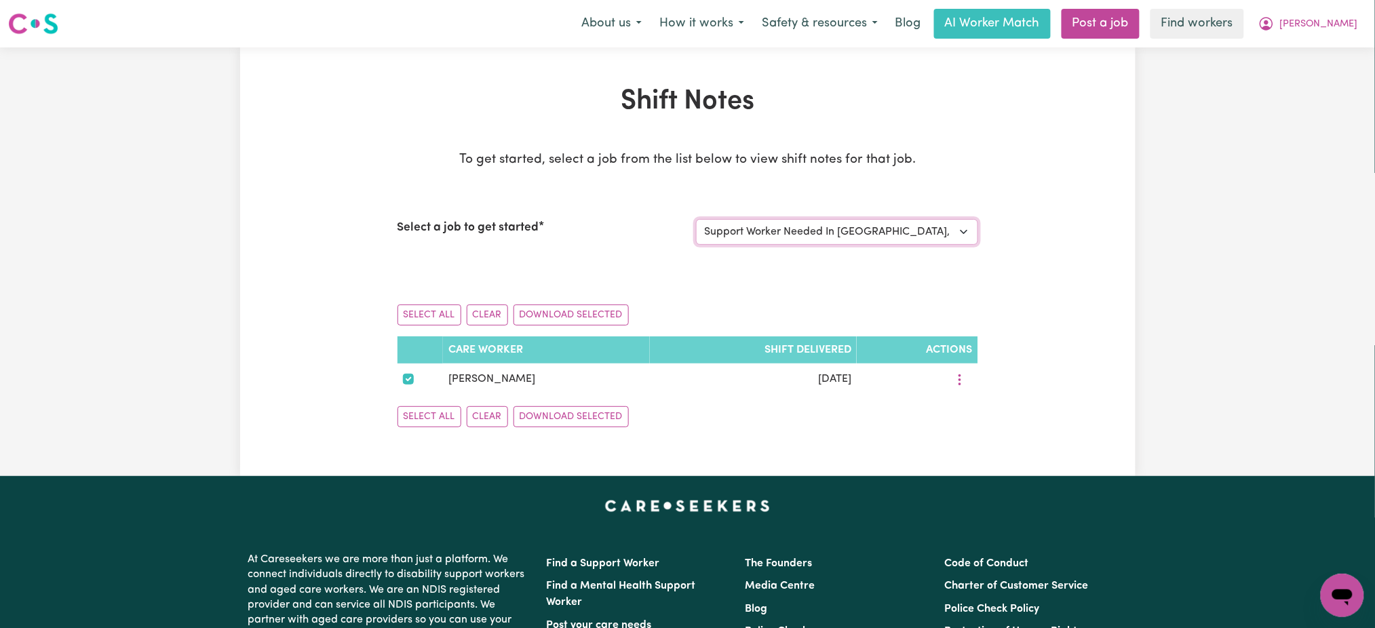
click at [802, 225] on select "Select a job to view shift notes related to it... Support Worker Needed In McGr…" at bounding box center [837, 232] width 282 height 26
select select "15093"
click at [696, 219] on select "Select a job to view shift notes related to it... Support Worker Needed In McGr…" at bounding box center [837, 232] width 282 height 26
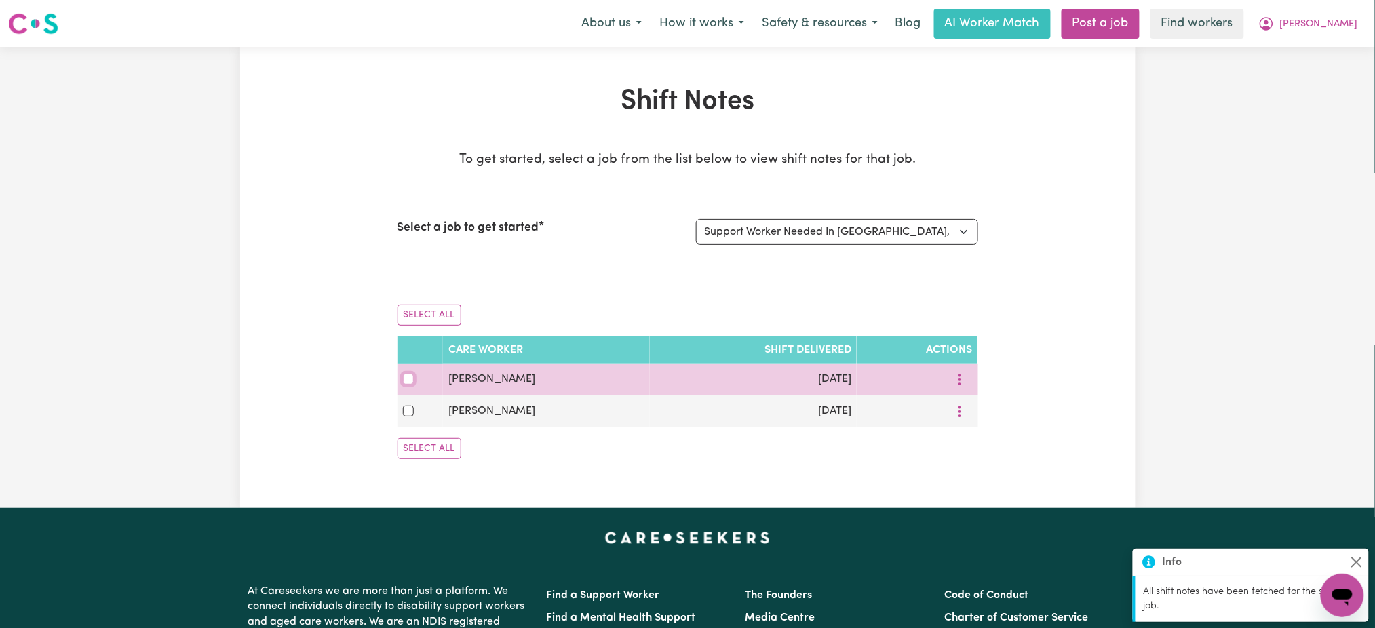
click at [408, 383] on input "checkbox" at bounding box center [408, 379] width 11 height 11
checkbox input "true"
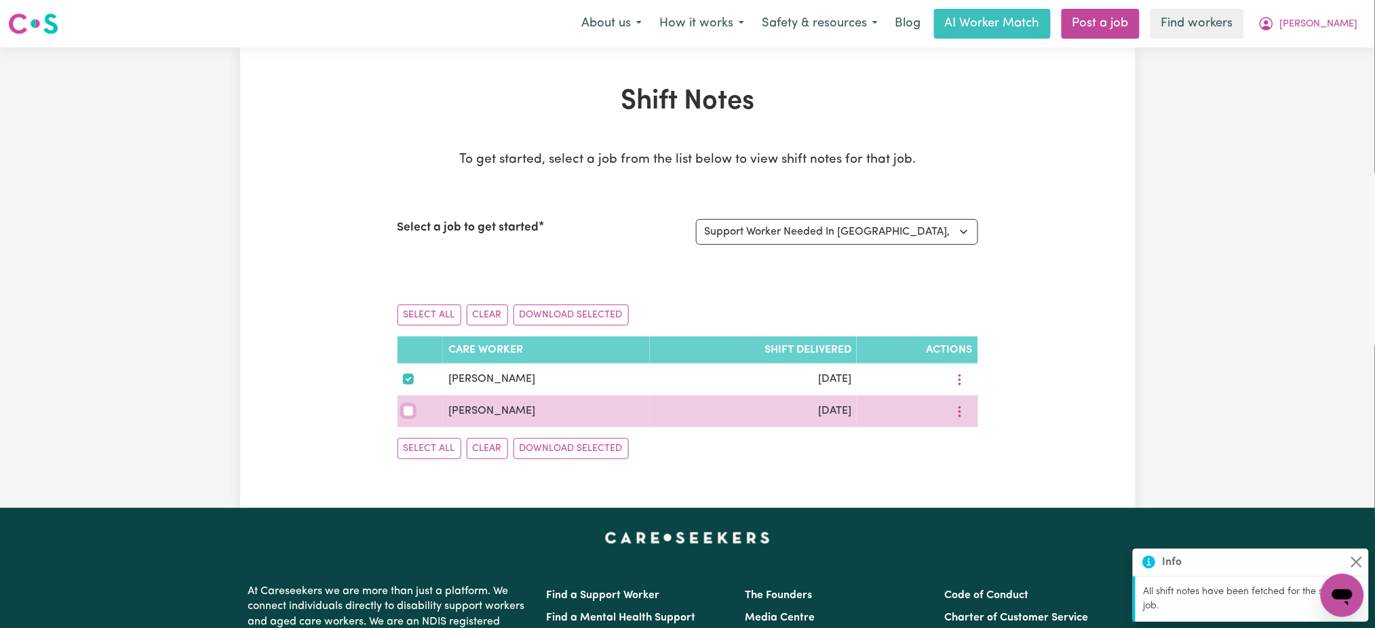
click at [407, 410] on input "checkbox" at bounding box center [408, 411] width 11 height 11
checkbox input "true"
drag, startPoint x: 533, startPoint y: 419, endPoint x: 448, endPoint y: 410, distance: 85.9
click at [448, 410] on td "Pooja Kumari" at bounding box center [546, 411] width 207 height 32
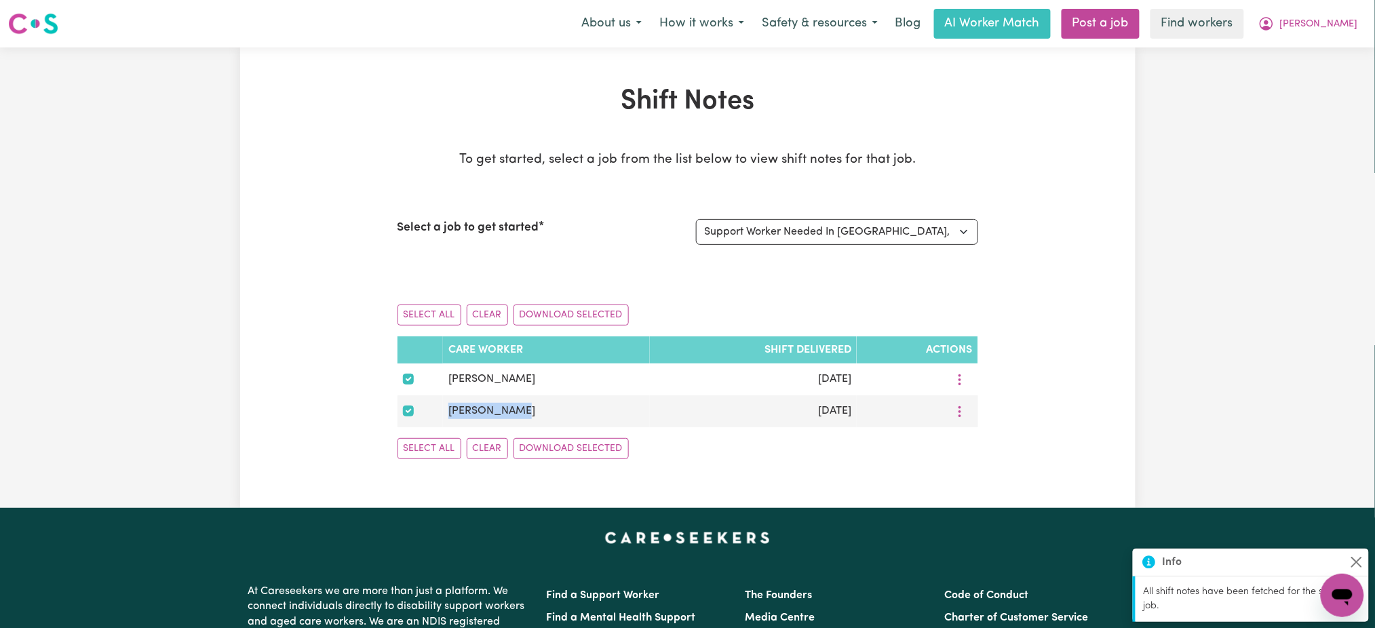
copy span "Pooja Kumari"
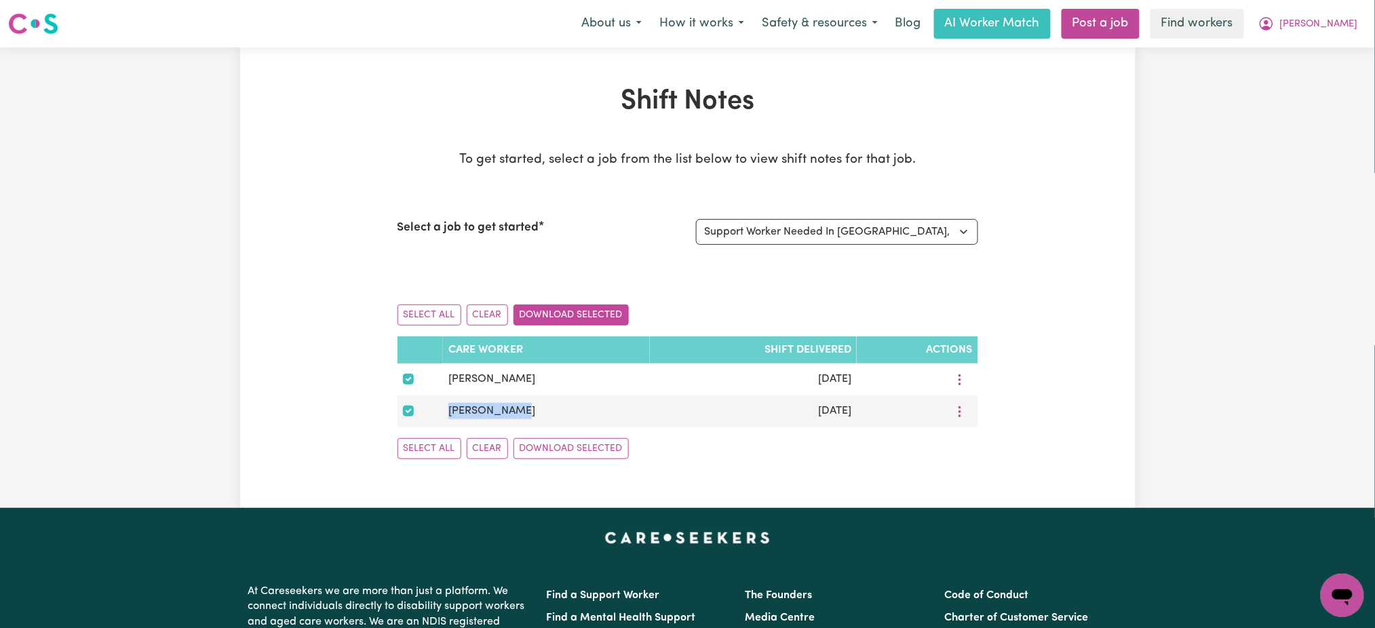
click at [570, 319] on button "Download Selected" at bounding box center [570, 315] width 115 height 21
drag, startPoint x: 870, startPoint y: 226, endPoint x: 873, endPoint y: 235, distance: 9.2
click at [871, 227] on select "Select a job to view shift notes related to it... Support Worker Needed In McGr…" at bounding box center [837, 232] width 282 height 26
select select "15070"
click at [696, 219] on select "Select a job to view shift notes related to it... Support Worker Needed In McGr…" at bounding box center [837, 232] width 282 height 26
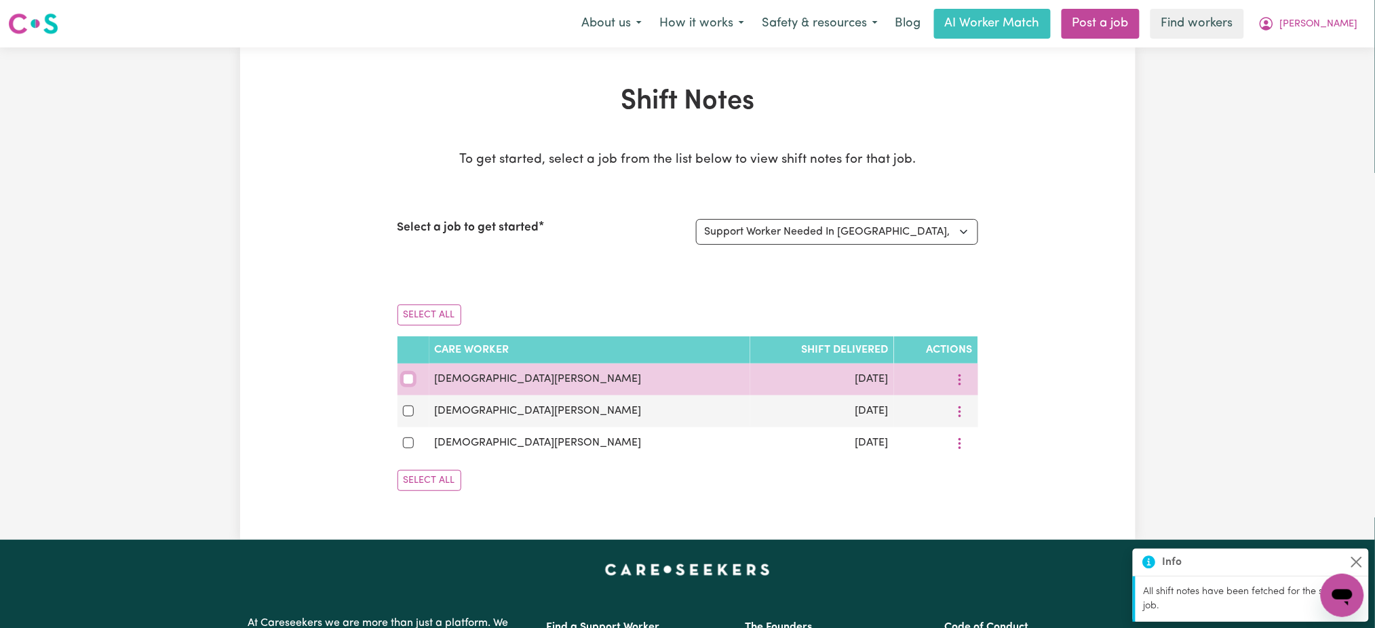
click at [408, 377] on input "checkbox" at bounding box center [408, 379] width 11 height 11
checkbox input "true"
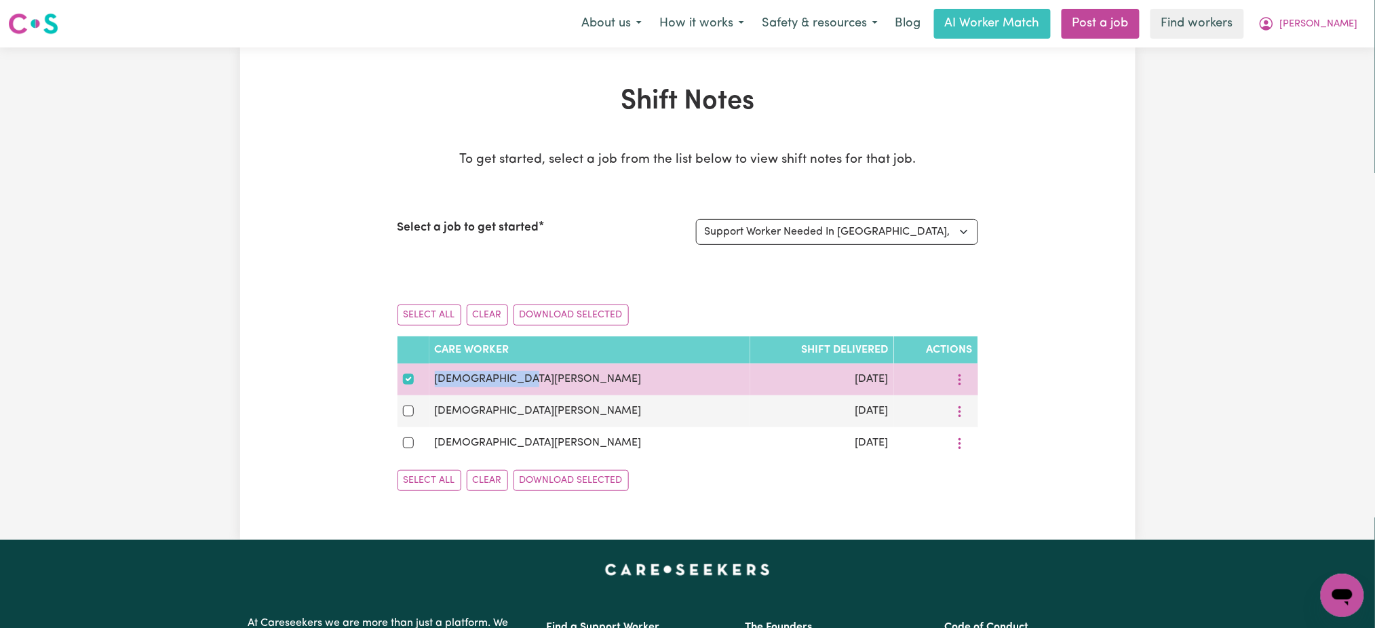
drag, startPoint x: 567, startPoint y: 387, endPoint x: 440, endPoint y: 376, distance: 128.0
click at [440, 376] on tr "Muhammad Usama Sep 18, 2025" at bounding box center [687, 380] width 581 height 32
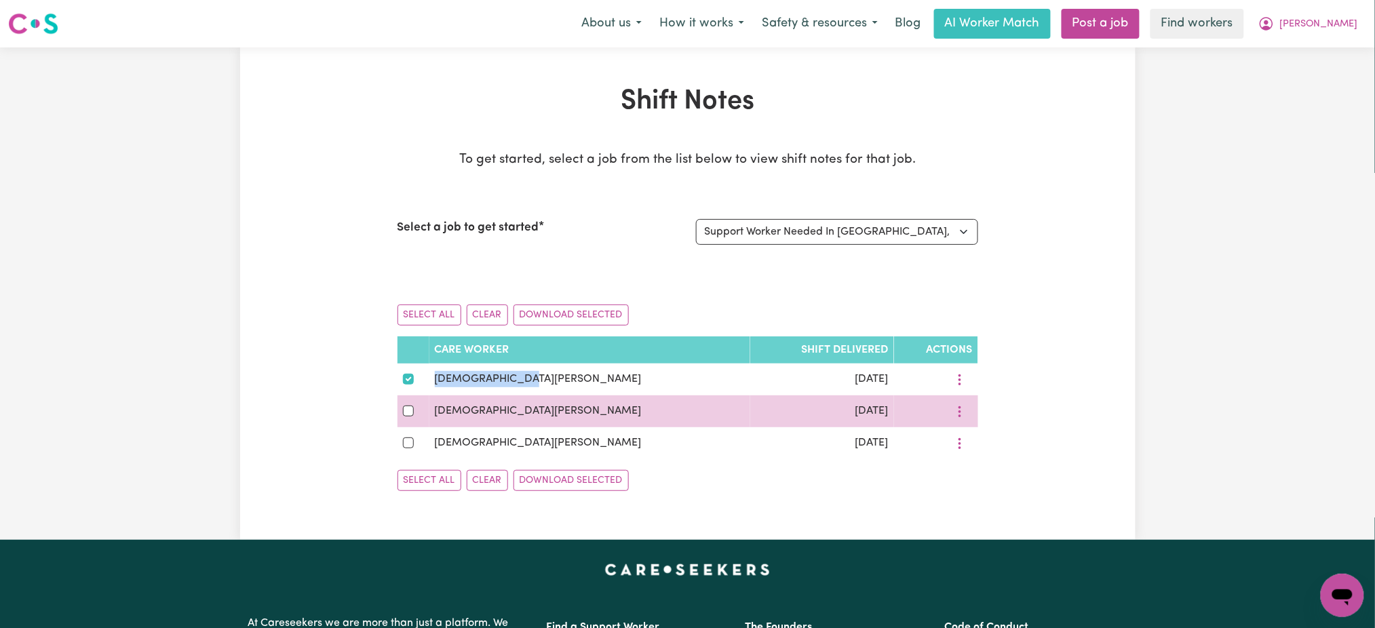
copy tr "Muhammad Usama"
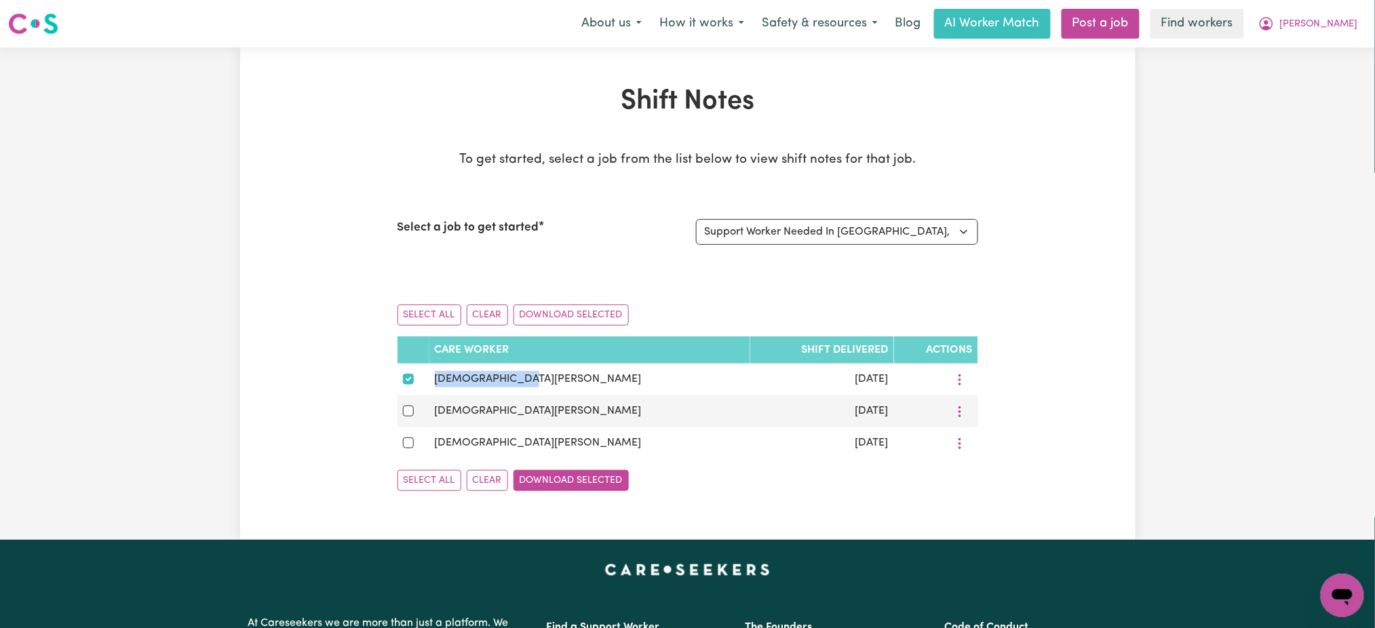
click at [604, 486] on button "Download Selected" at bounding box center [570, 480] width 115 height 21
click at [1326, 26] on button "Robert" at bounding box center [1307, 23] width 117 height 28
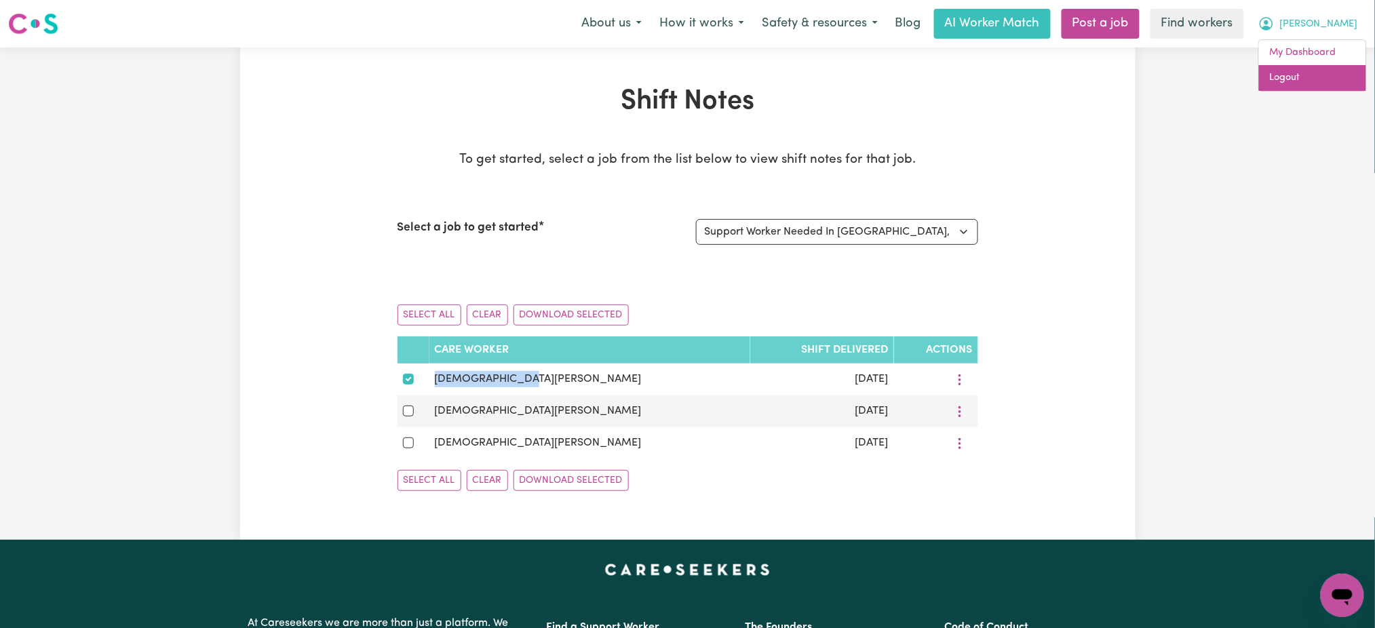
click at [1317, 83] on link "Logout" at bounding box center [1312, 78] width 107 height 26
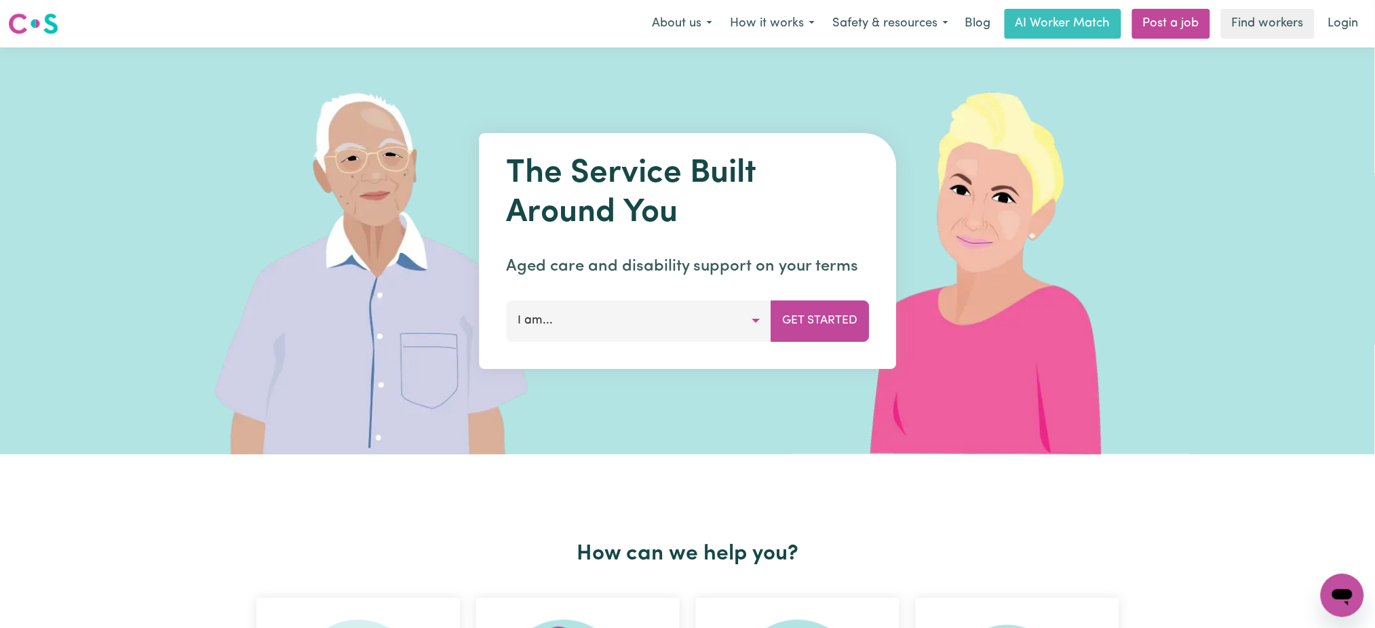
click at [1371, 18] on div "Menu About us How it works Safety & resources Blog AI Worker Match Post a job F…" at bounding box center [687, 23] width 1375 height 31
click at [1331, 31] on link "Login" at bounding box center [1343, 24] width 47 height 30
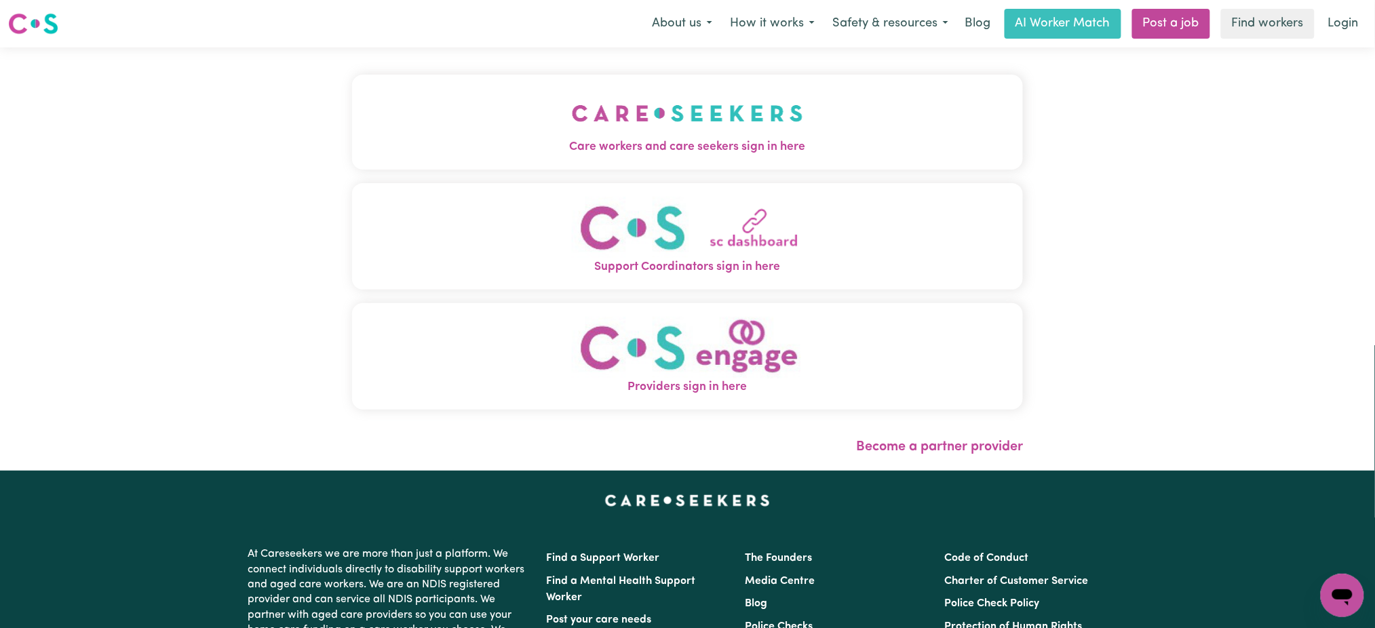
drag, startPoint x: 413, startPoint y: 102, endPoint x: 516, endPoint y: 120, distance: 104.7
click at [425, 105] on button "Care workers and care seekers sign in here" at bounding box center [688, 122] width 672 height 95
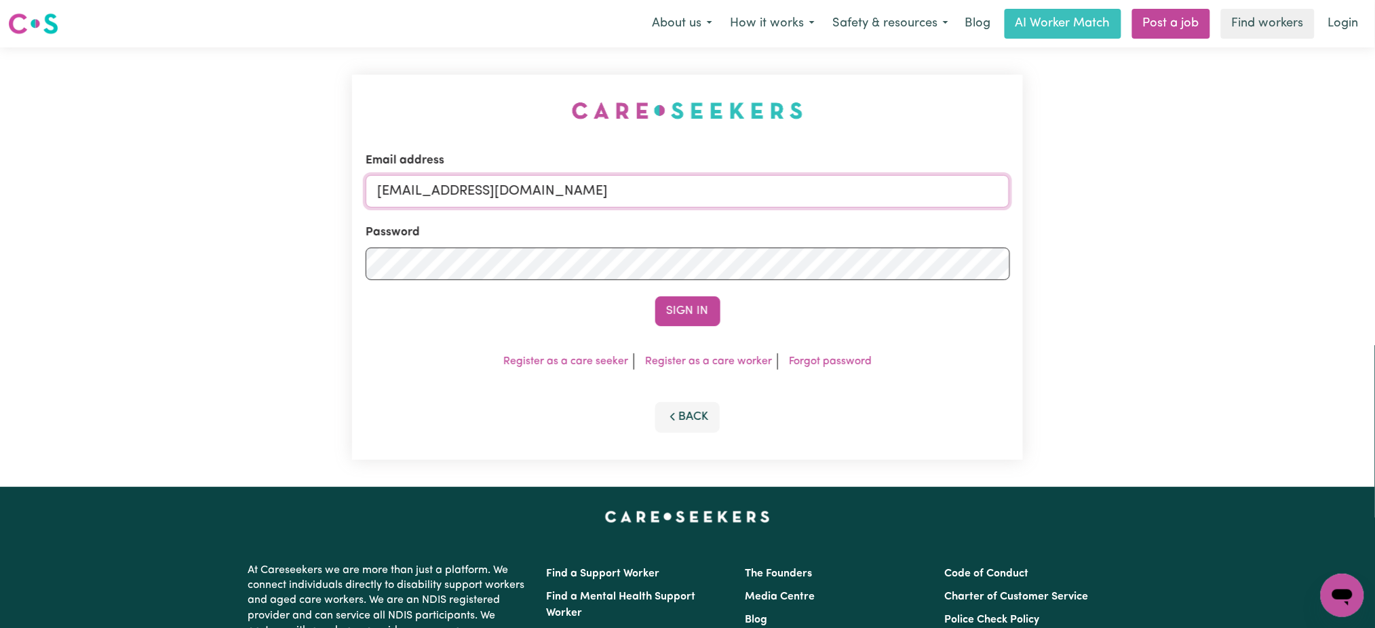
drag, startPoint x: 406, startPoint y: 188, endPoint x: 438, endPoint y: 204, distance: 36.4
click at [406, 188] on input "gellyn@careseekers.com.au" at bounding box center [688, 191] width 644 height 33
drag, startPoint x: 449, startPoint y: 189, endPoint x: 817, endPoint y: 178, distance: 367.8
click at [813, 182] on input "superuser~BrianButlerLW@careseekers.com.au" at bounding box center [688, 191] width 644 height 33
type input "superuser~DeniseMCA@careseekers.com.au"
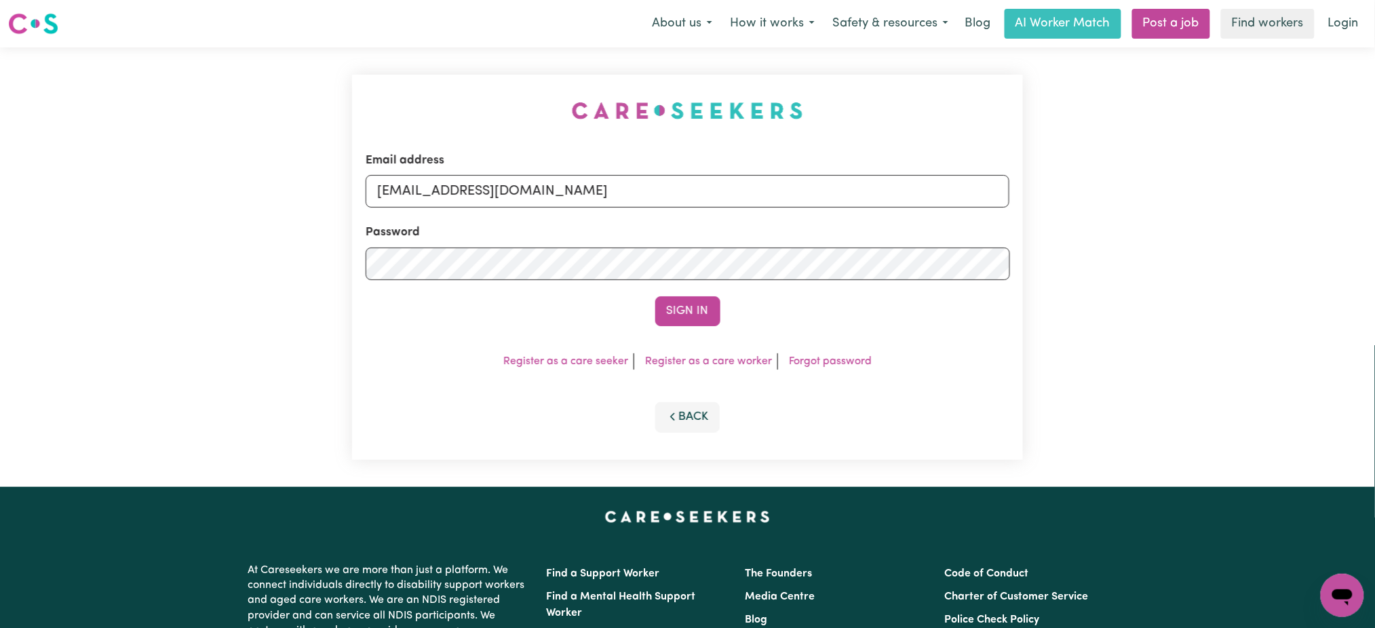
click at [655, 296] on button "Sign In" at bounding box center [687, 311] width 65 height 30
